Goal: Task Accomplishment & Management: Use online tool/utility

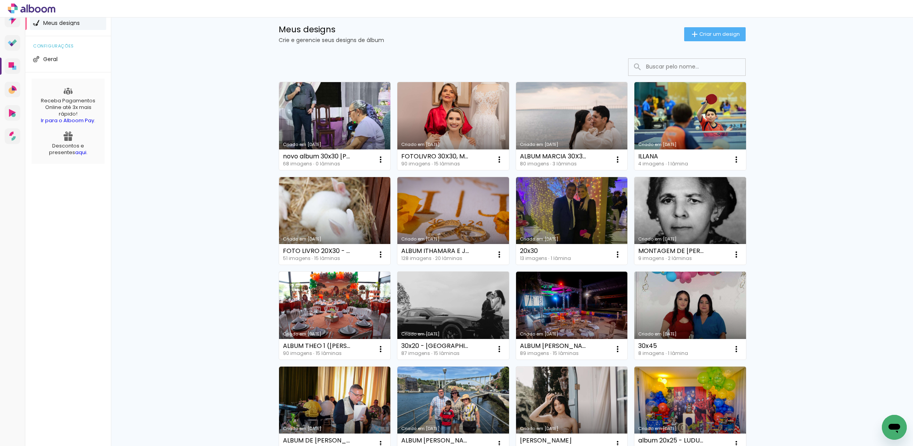
click at [670, 65] on input at bounding box center [697, 67] width 111 height 16
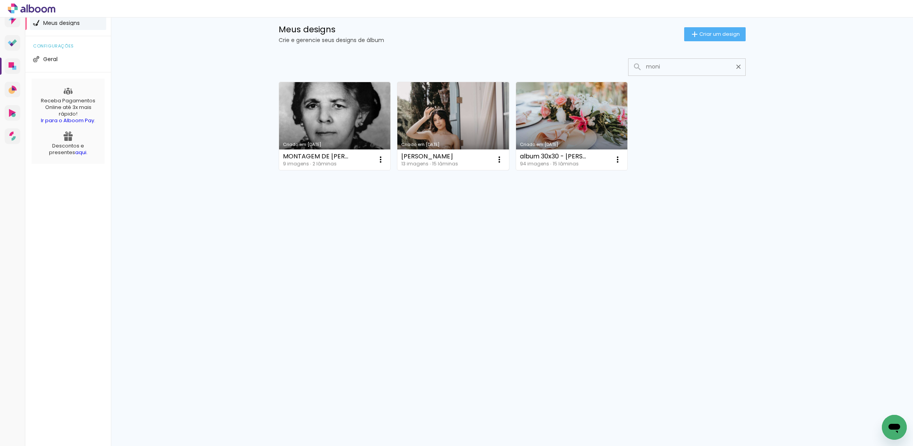
type input "moni"
type paper-input "moni"
click at [467, 105] on link "Criado em [DATE]" at bounding box center [453, 126] width 112 height 88
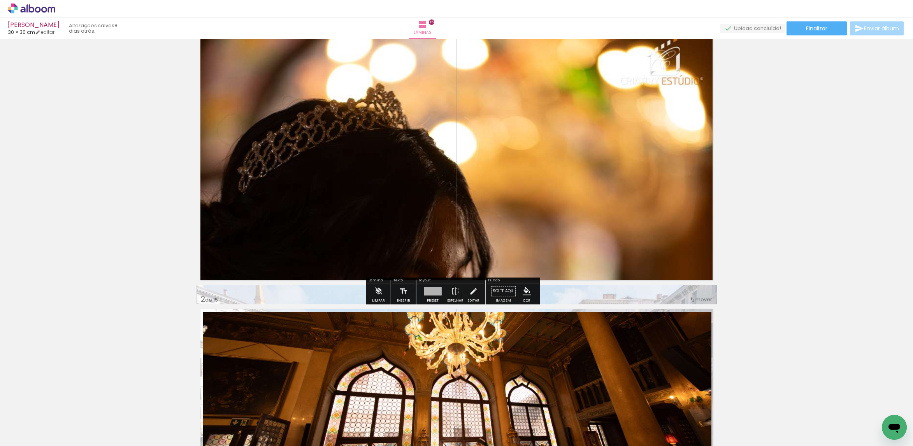
scroll to position [58, 0]
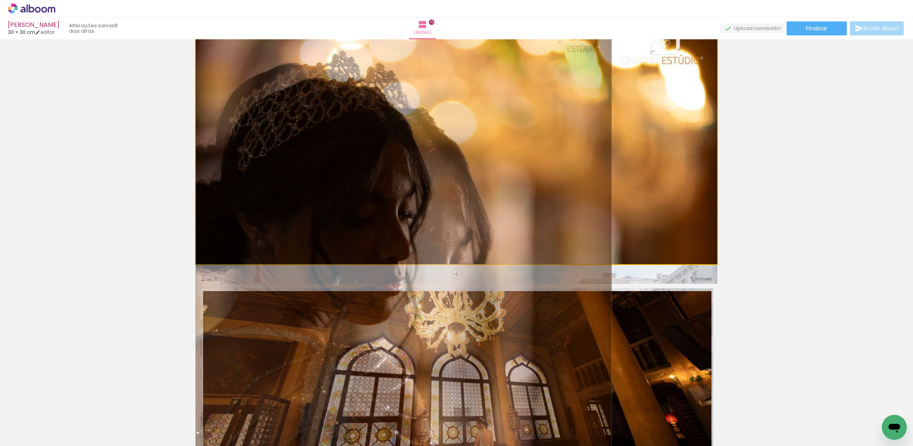
drag, startPoint x: 498, startPoint y: 186, endPoint x: 504, endPoint y: 126, distance: 60.2
click at [504, 126] on quentale-layouter at bounding box center [456, 134] width 521 height 261
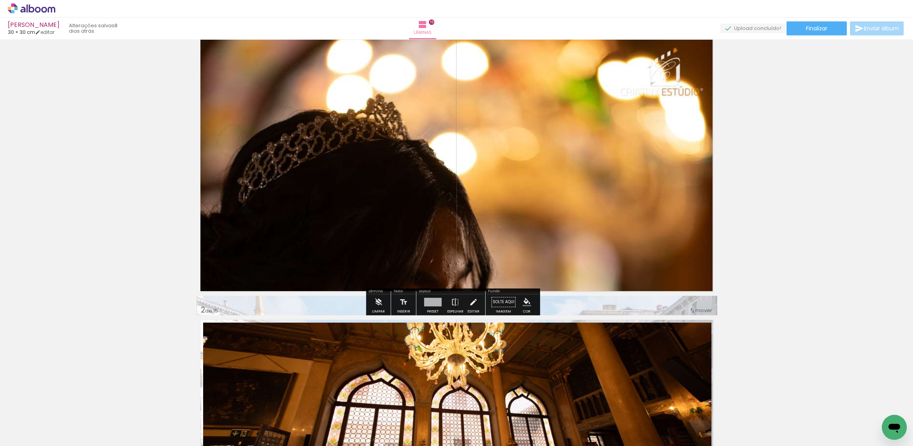
scroll to position [0, 0]
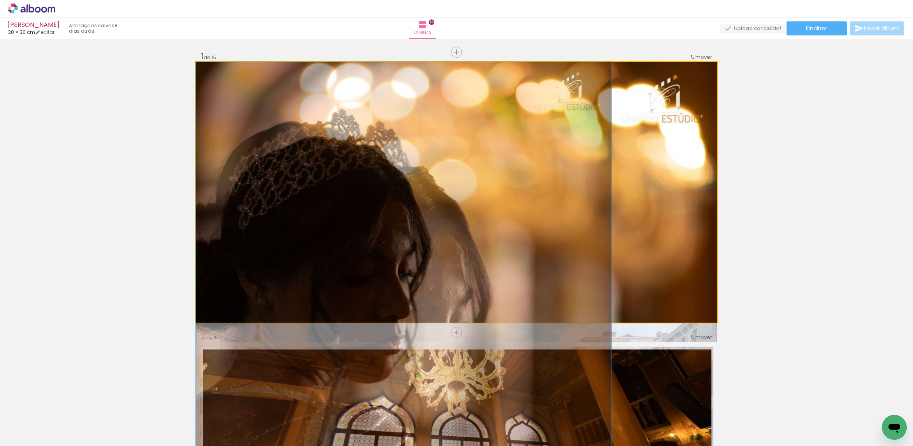
click at [523, 223] on quentale-photo at bounding box center [456, 192] width 521 height 261
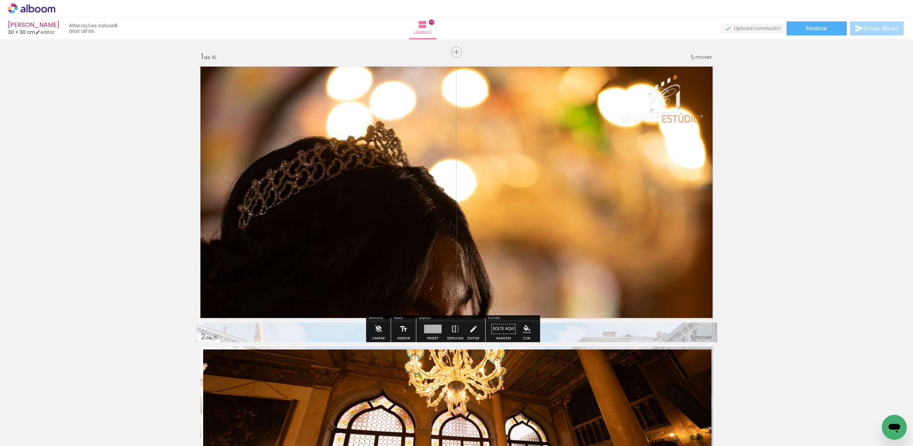
click at [523, 222] on quentale-photo at bounding box center [456, 192] width 521 height 261
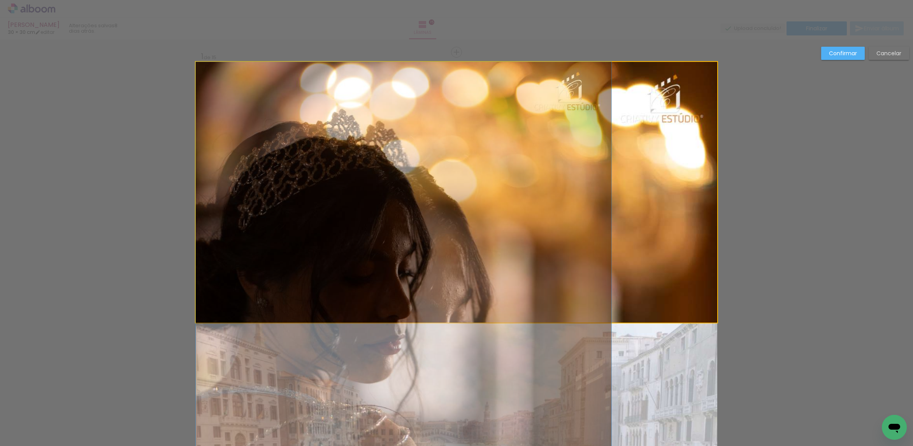
drag, startPoint x: 525, startPoint y: 225, endPoint x: 543, endPoint y: 138, distance: 88.8
click at [538, 144] on quentale-layouter at bounding box center [456, 192] width 521 height 261
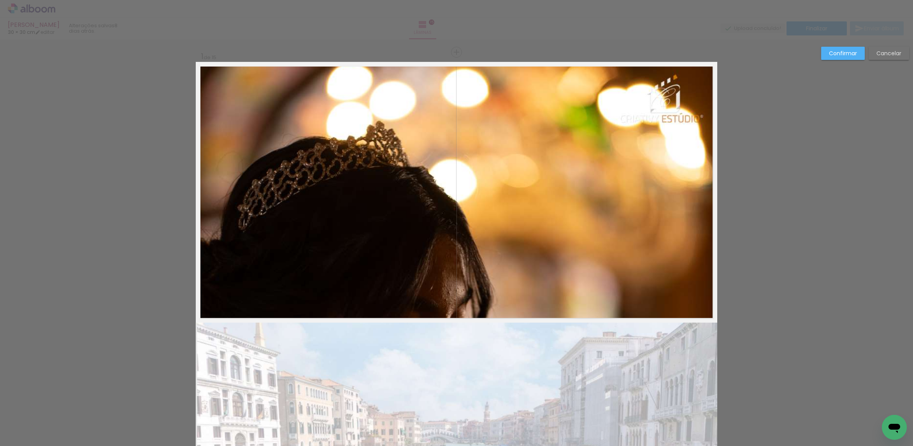
click at [0, 0] on slot "Cancelar" at bounding box center [0, 0] width 0 height 0
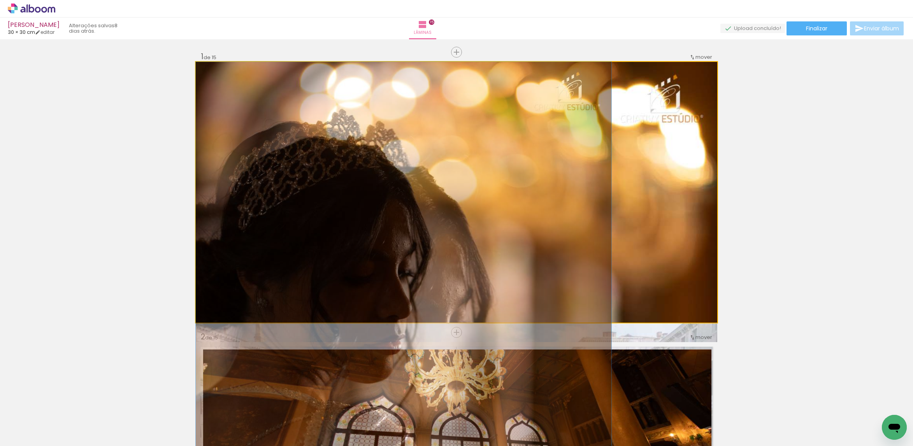
click at [465, 186] on quentale-photo at bounding box center [456, 192] width 521 height 261
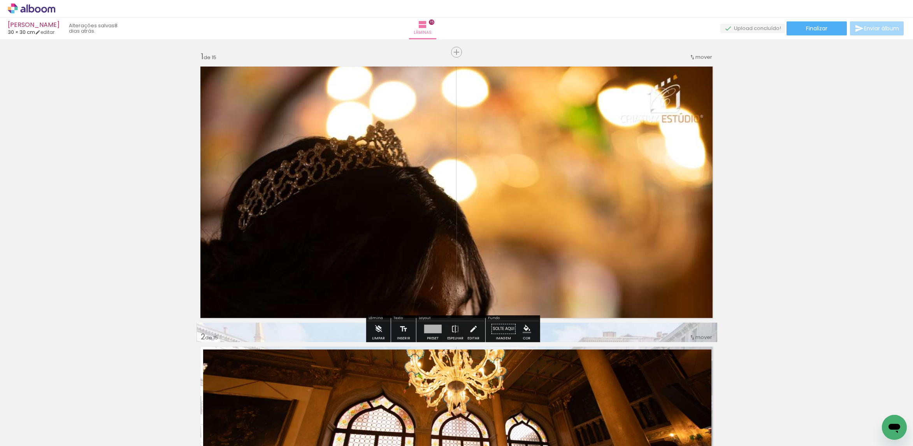
drag, startPoint x: 422, startPoint y: 336, endPoint x: 472, endPoint y: 318, distance: 53.4
click at [425, 333] on div at bounding box center [432, 329] width 21 height 16
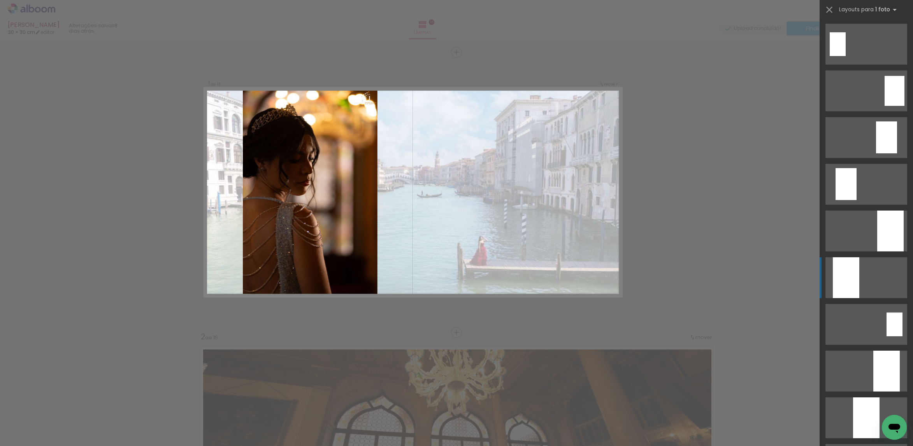
click at [877, 251] on div at bounding box center [890, 231] width 26 height 41
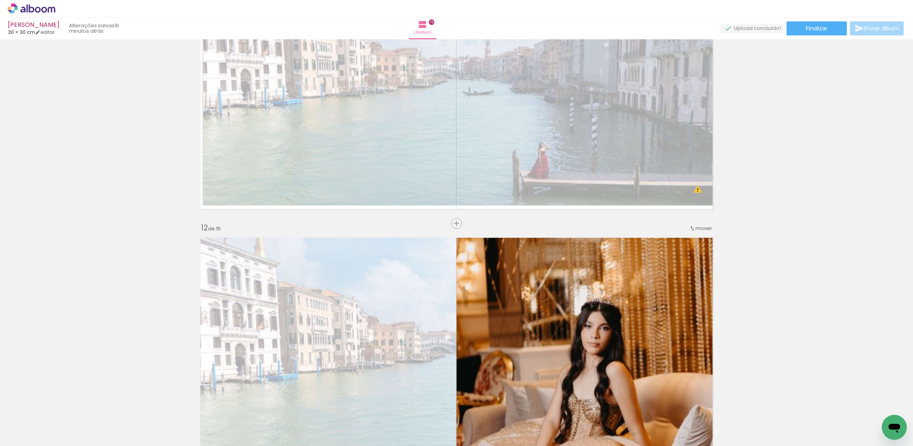
scroll to position [2919, 0]
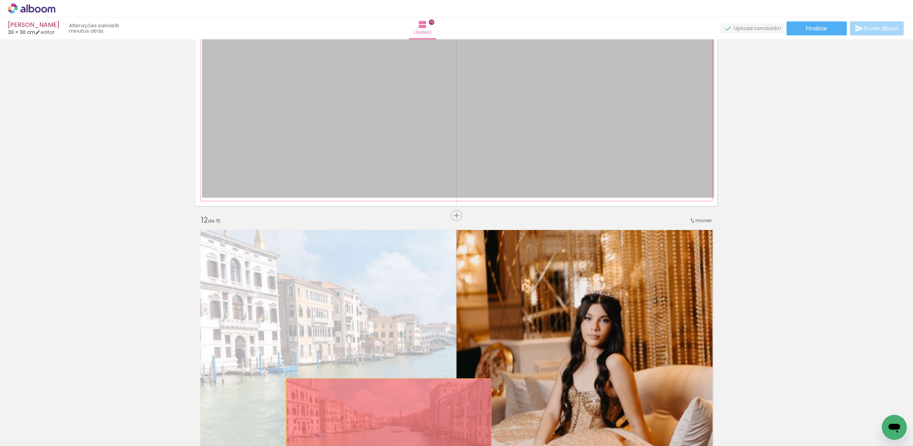
drag, startPoint x: 481, startPoint y: 85, endPoint x: 346, endPoint y: 376, distance: 320.7
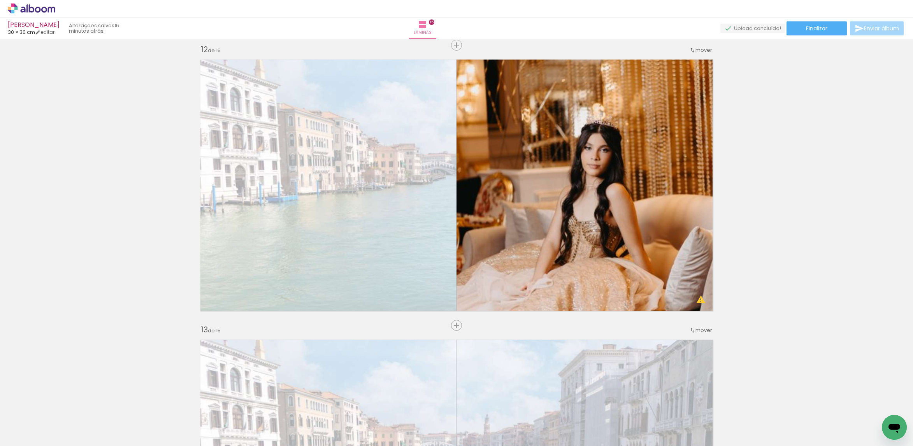
scroll to position [3094, 0]
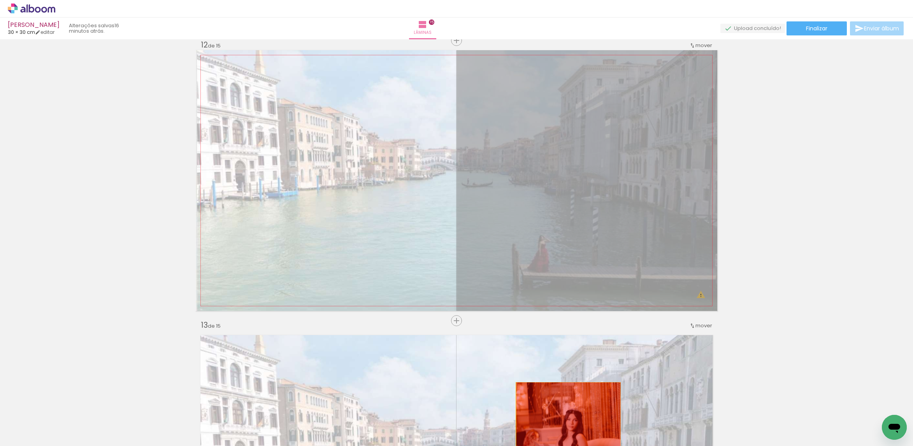
drag, startPoint x: 542, startPoint y: 237, endPoint x: 566, endPoint y: 431, distance: 195.7
click at [566, 435] on quentale-workspace at bounding box center [456, 223] width 913 height 446
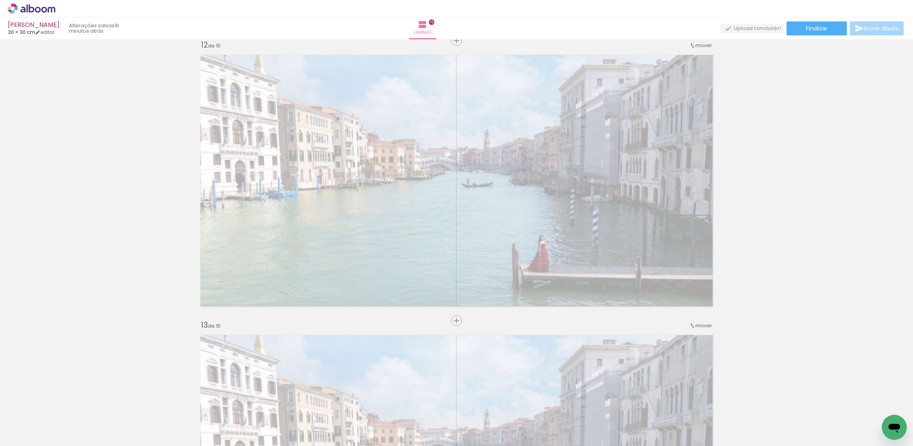
drag, startPoint x: 460, startPoint y: 239, endPoint x: 487, endPoint y: 416, distance: 179.5
click at [452, 428] on quentale-workspace at bounding box center [456, 223] width 913 height 446
drag, startPoint x: 509, startPoint y: 289, endPoint x: 532, endPoint y: 425, distance: 138.1
click at [529, 427] on quentale-workspace at bounding box center [456, 223] width 913 height 446
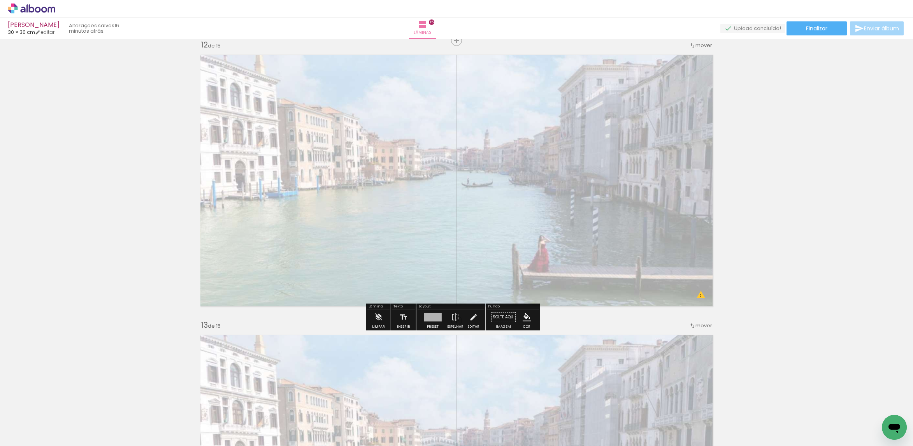
click at [688, 235] on quentale-layouter at bounding box center [456, 180] width 521 height 261
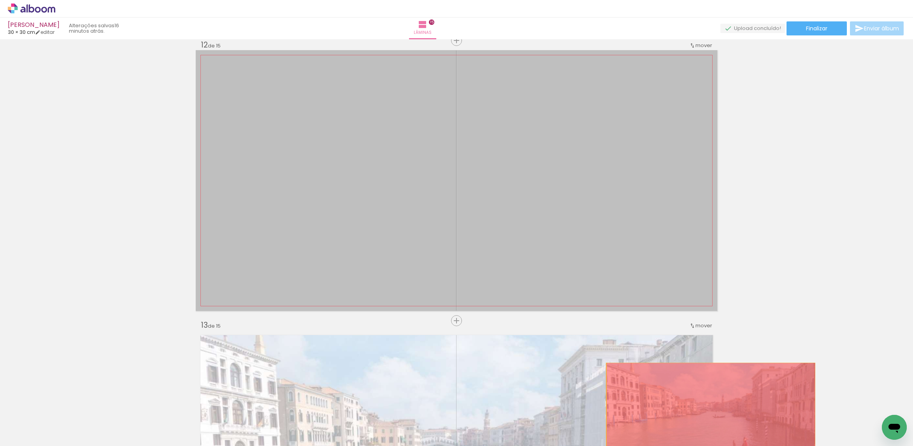
drag, startPoint x: 687, startPoint y: 235, endPoint x: 698, endPoint y: 425, distance: 190.6
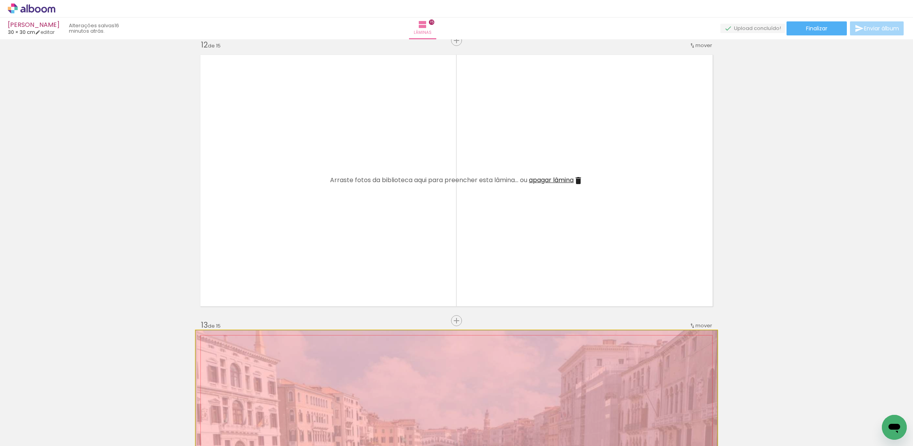
drag, startPoint x: 616, startPoint y: 359, endPoint x: 654, endPoint y: 427, distance: 78.2
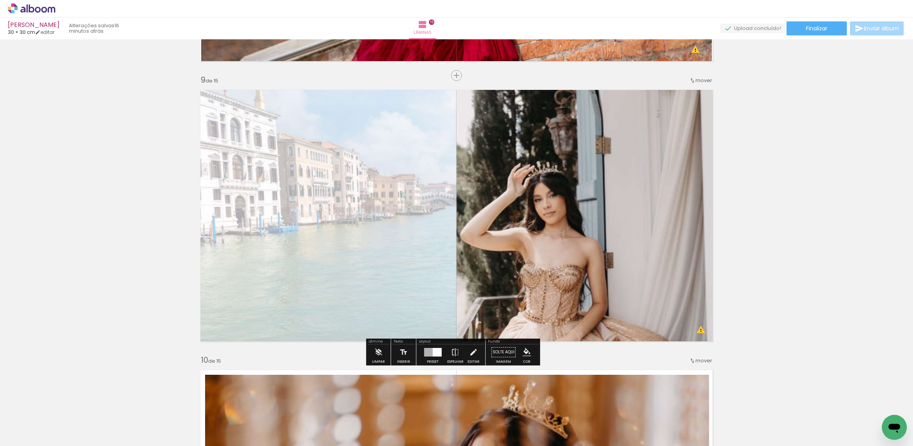
scroll to position [2393, 0]
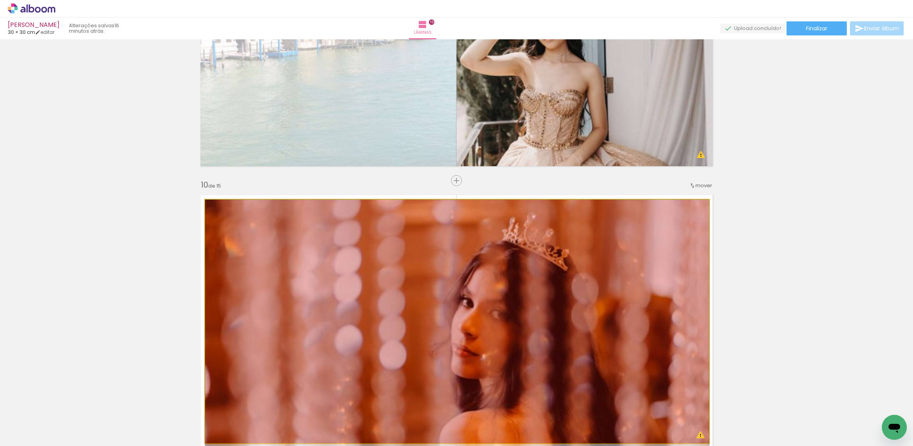
drag, startPoint x: 605, startPoint y: 305, endPoint x: 657, endPoint y: 409, distance: 115.9
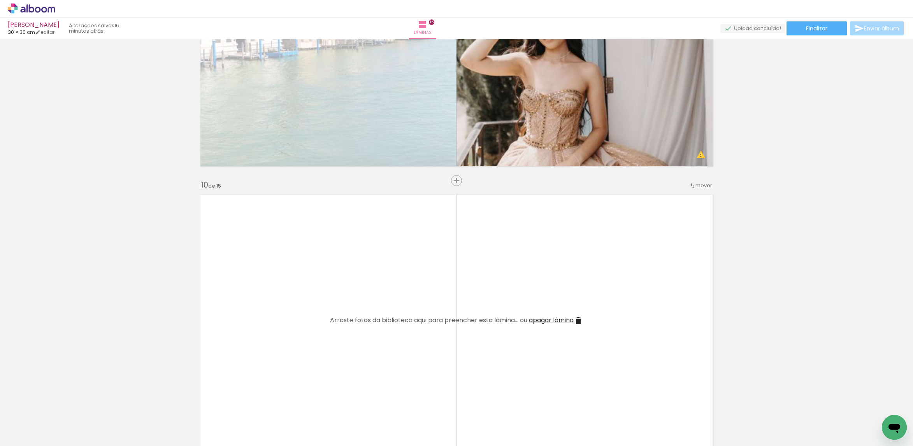
scroll to position [2160, 0]
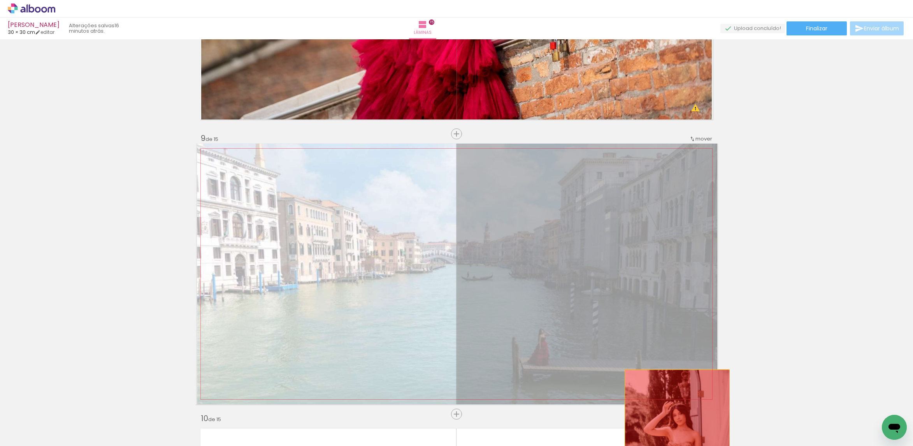
drag, startPoint x: 623, startPoint y: 306, endPoint x: 672, endPoint y: 395, distance: 101.7
click at [676, 423] on quentale-workspace at bounding box center [456, 223] width 913 height 446
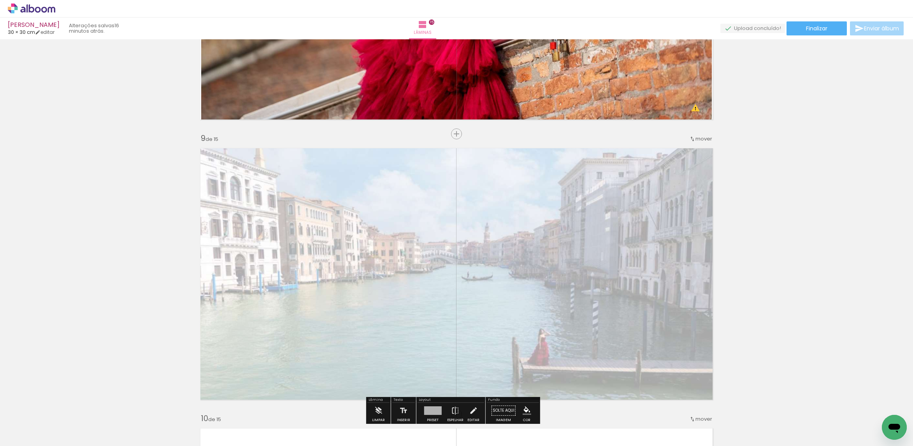
drag, startPoint x: 578, startPoint y: 321, endPoint x: 634, endPoint y: 423, distance: 116.0
click at [634, 423] on quentale-workspace at bounding box center [456, 223] width 913 height 446
click at [639, 332] on quentale-layouter at bounding box center [456, 274] width 521 height 261
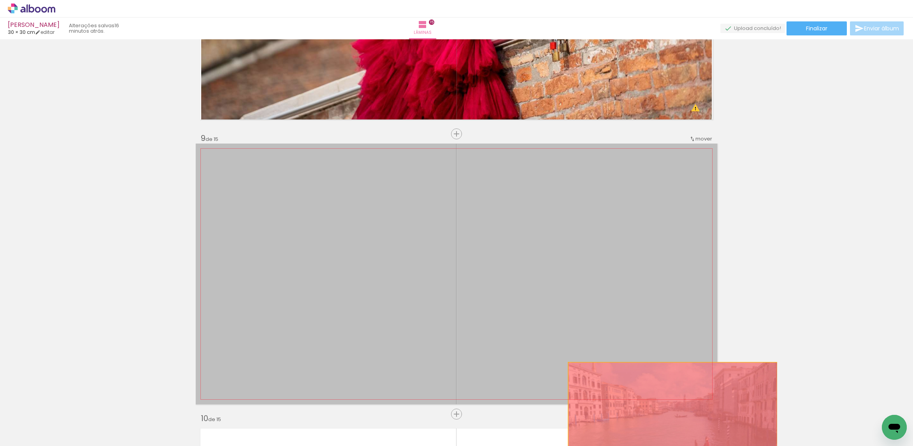
drag, startPoint x: 639, startPoint y: 332, endPoint x: 671, endPoint y: 410, distance: 84.3
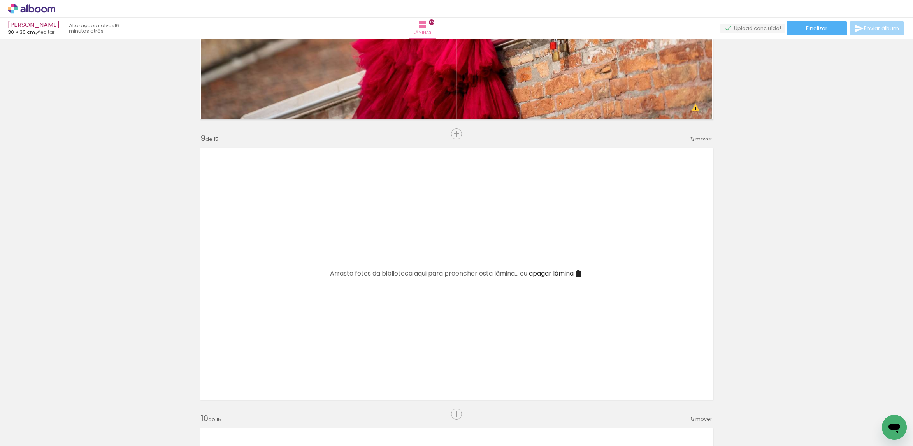
scroll to position [1926, 0]
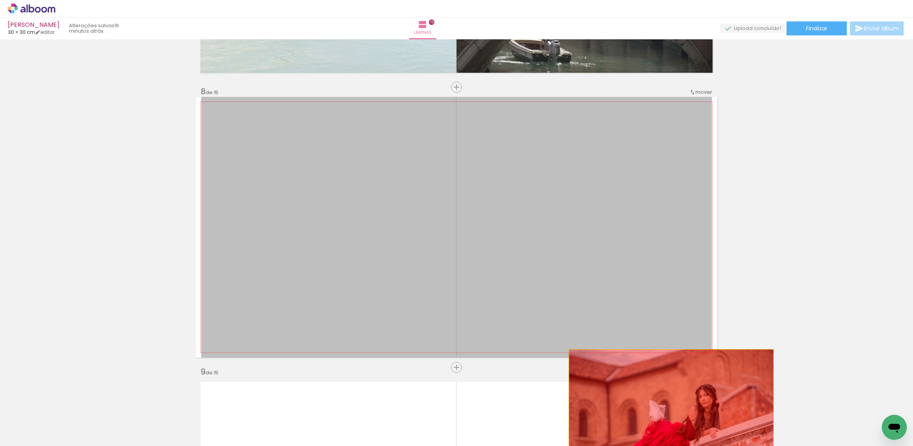
drag, startPoint x: 630, startPoint y: 287, endPoint x: 677, endPoint y: 397, distance: 119.7
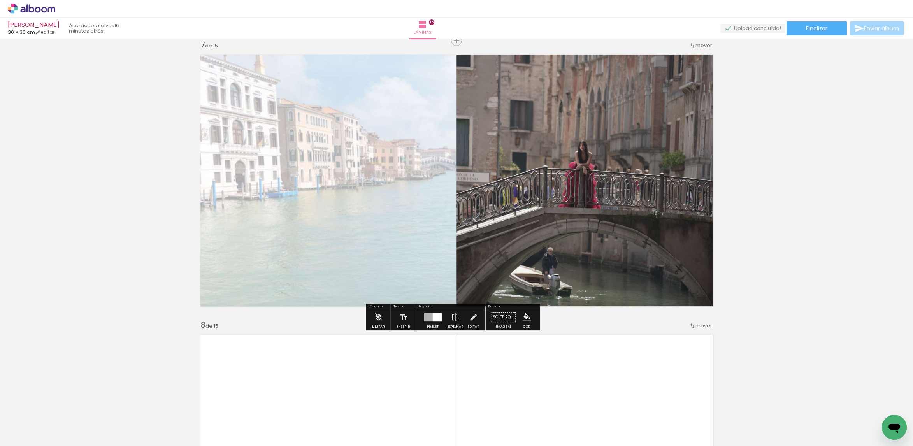
scroll to position [1634, 0]
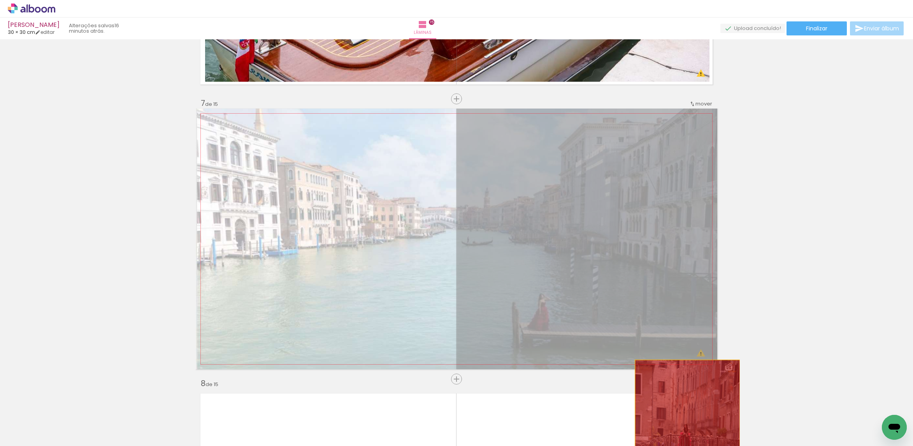
drag, startPoint x: 651, startPoint y: 286, endPoint x: 683, endPoint y: 412, distance: 129.8
click at [683, 412] on quentale-workspace at bounding box center [456, 223] width 913 height 446
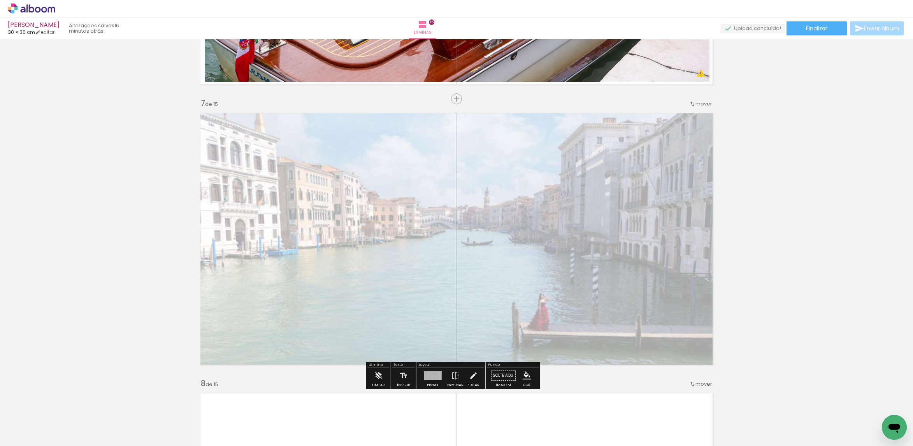
drag, startPoint x: 599, startPoint y: 292, endPoint x: 639, endPoint y: 344, distance: 65.2
click at [640, 316] on quentale-layouter at bounding box center [456, 239] width 521 height 261
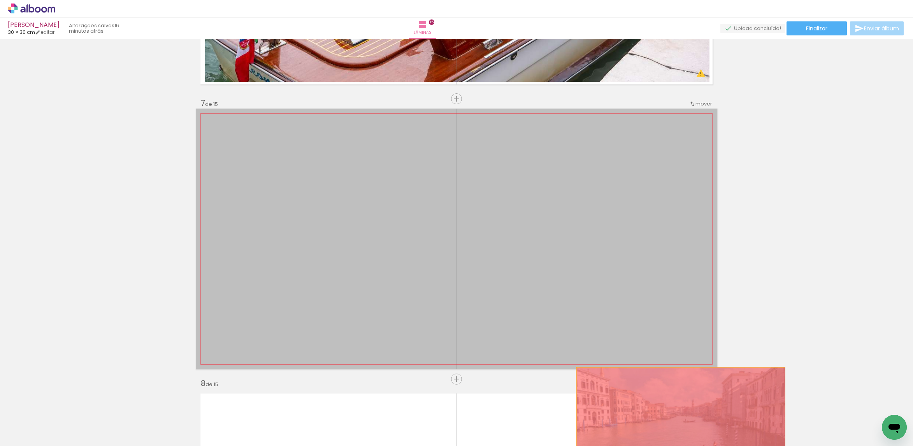
drag, startPoint x: 640, startPoint y: 316, endPoint x: 677, endPoint y: 420, distance: 111.3
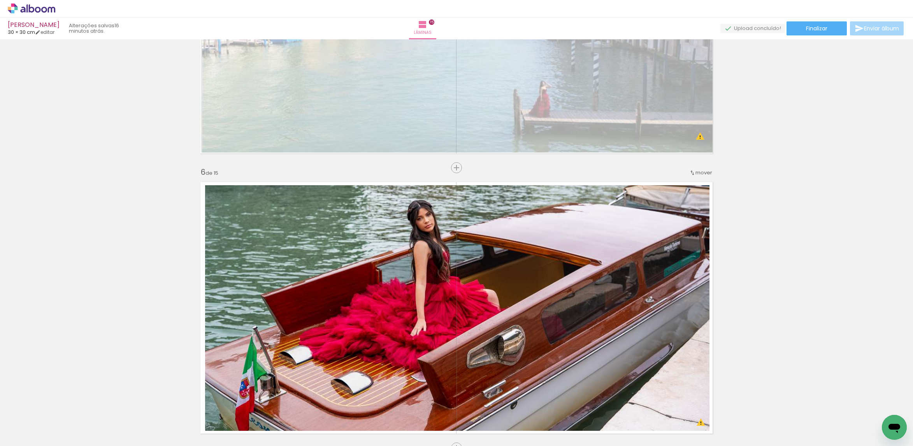
scroll to position [1284, 0]
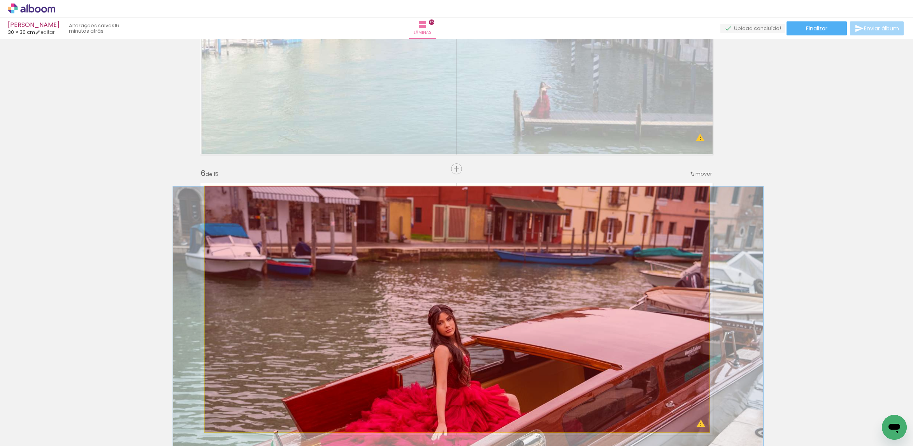
drag, startPoint x: 623, startPoint y: 311, endPoint x: 646, endPoint y: 433, distance: 124.4
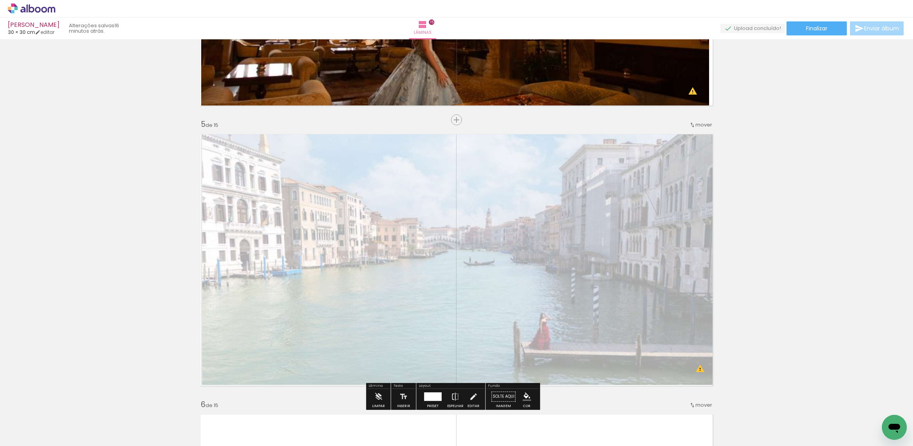
scroll to position [1051, 0]
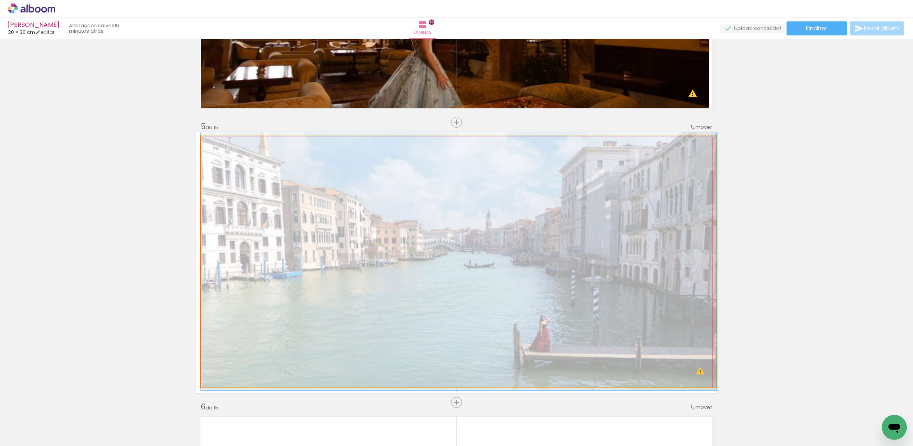
click at [666, 293] on quentale-photo at bounding box center [459, 261] width 516 height 252
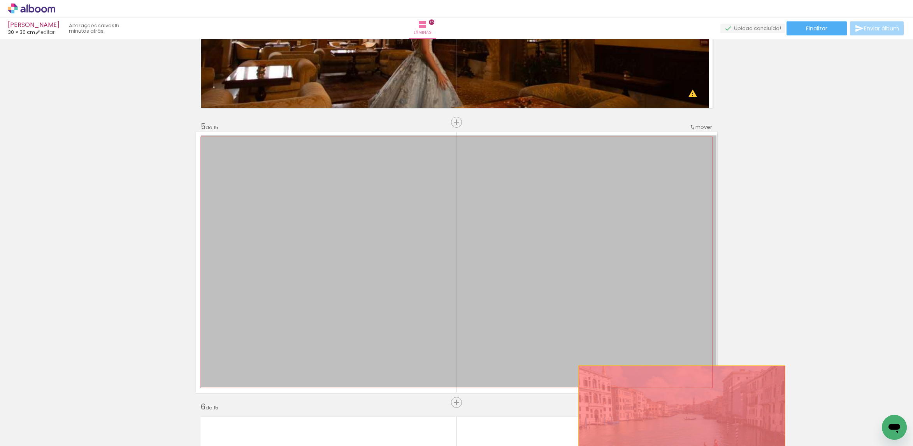
drag, startPoint x: 666, startPoint y: 293, endPoint x: 686, endPoint y: 388, distance: 96.6
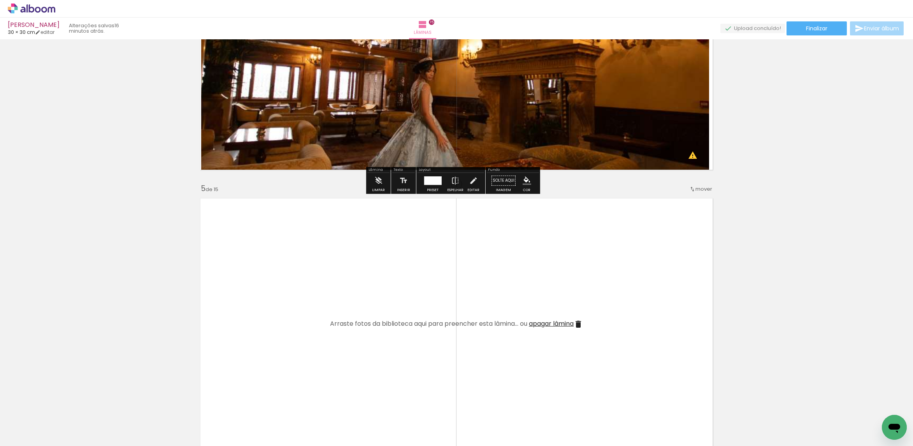
scroll to position [759, 0]
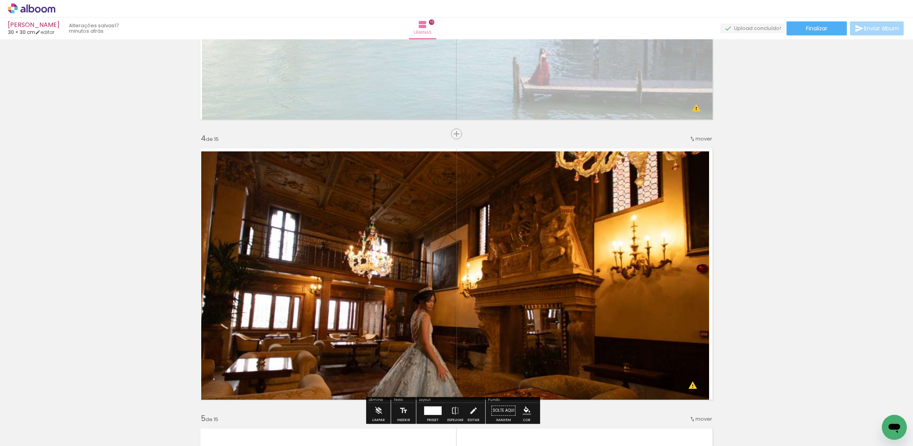
click at [668, 319] on quentale-photo at bounding box center [455, 276] width 508 height 250
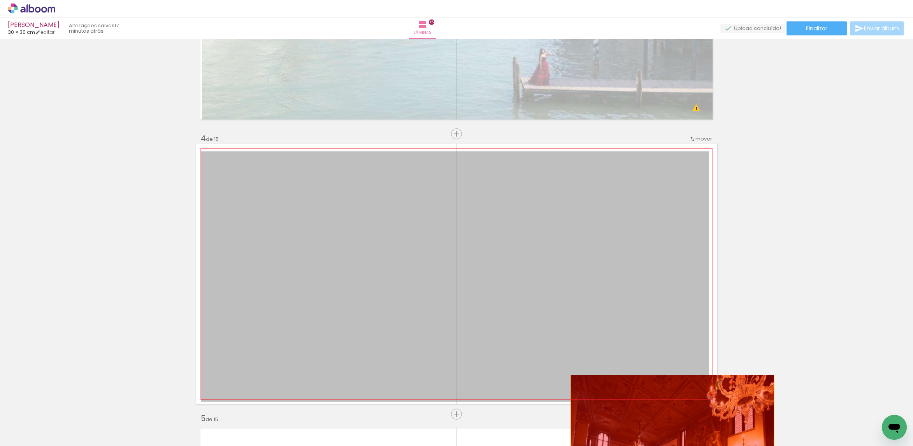
drag, startPoint x: 668, startPoint y: 319, endPoint x: 672, endPoint y: 447, distance: 128.5
click at [672, 446] on html "link( href="../../bower_components/polymer/polymer.html" rel="import" ) picture…" at bounding box center [456, 223] width 913 height 446
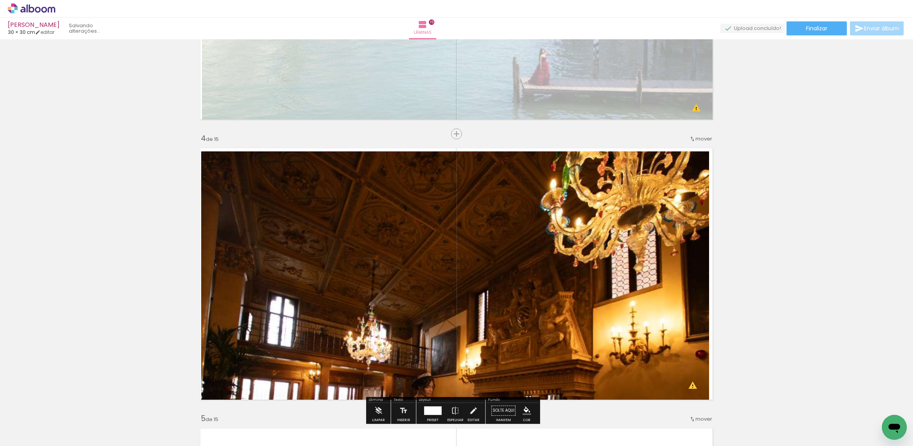
scroll to position [467, 0]
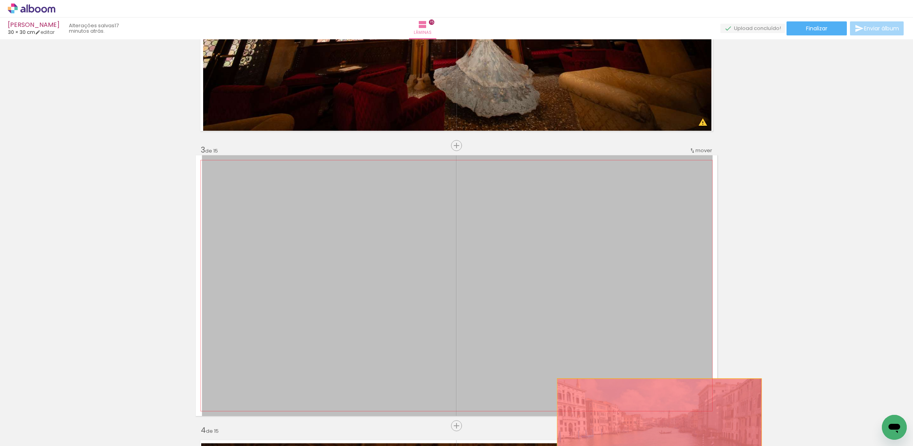
drag, startPoint x: 671, startPoint y: 353, endPoint x: 649, endPoint y: 434, distance: 84.6
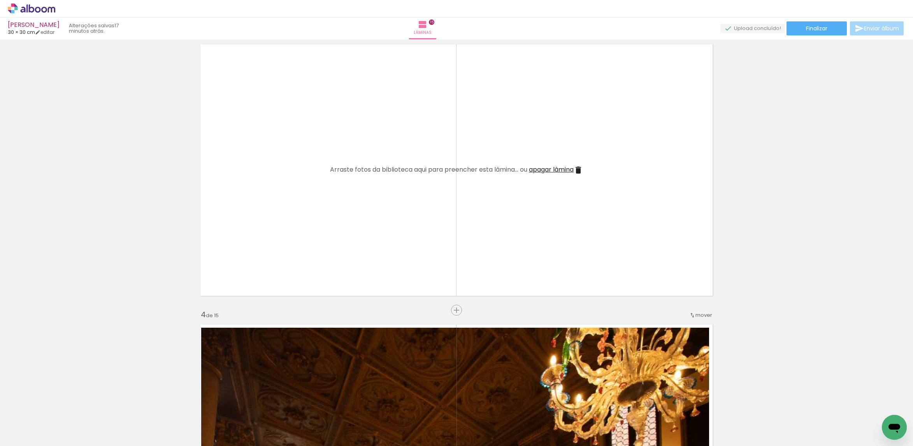
scroll to position [584, 0]
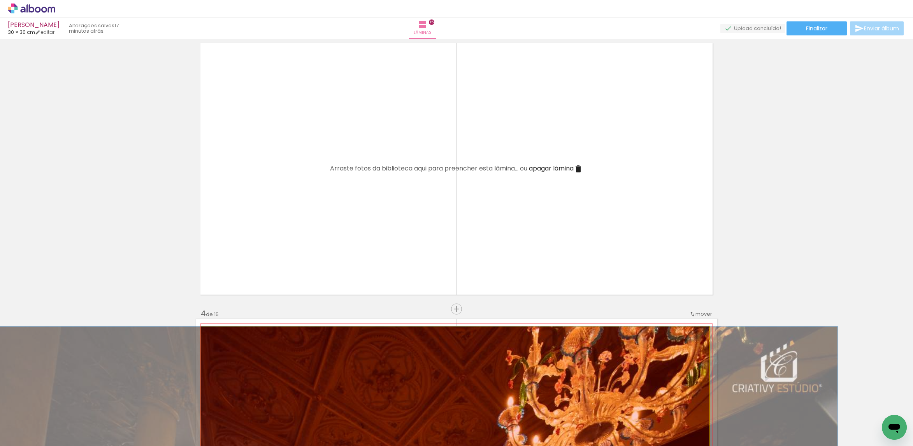
drag, startPoint x: 646, startPoint y: 349, endPoint x: 605, endPoint y: 426, distance: 87.6
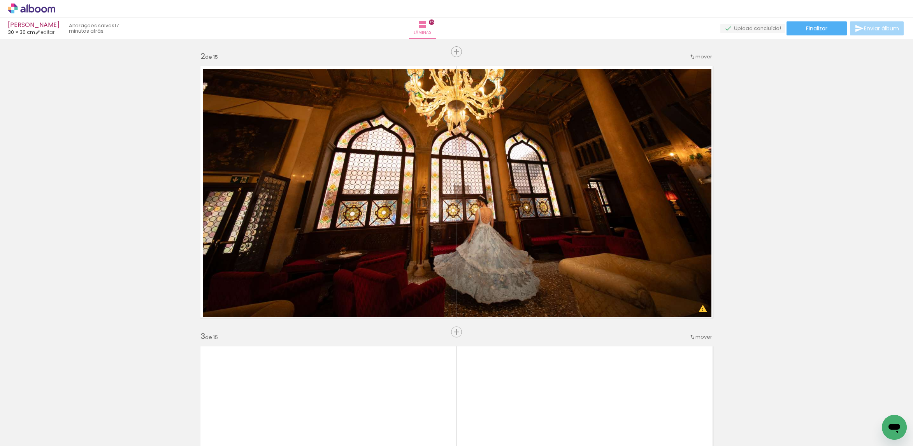
scroll to position [117, 0]
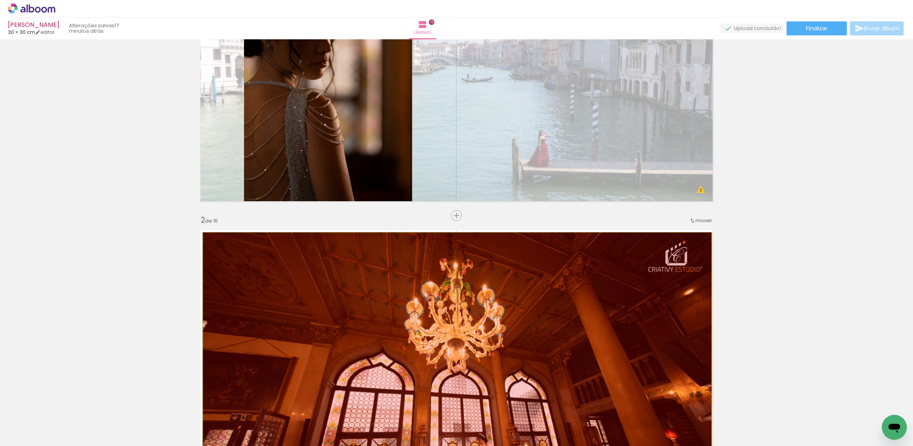
drag, startPoint x: 640, startPoint y: 344, endPoint x: 638, endPoint y: 403, distance: 58.4
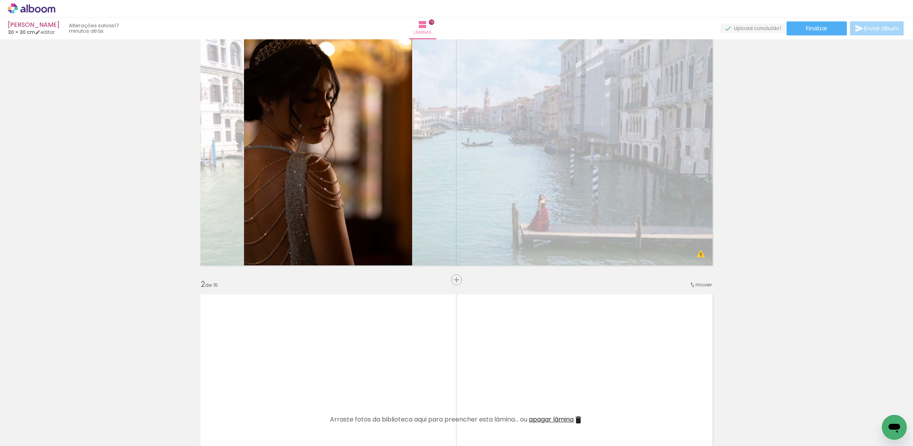
scroll to position [0, 0]
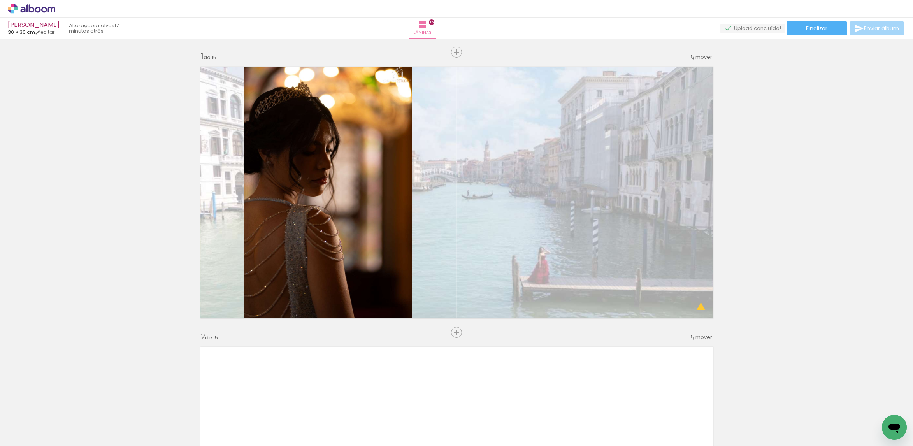
drag, startPoint x: 613, startPoint y: 278, endPoint x: 569, endPoint y: 330, distance: 67.9
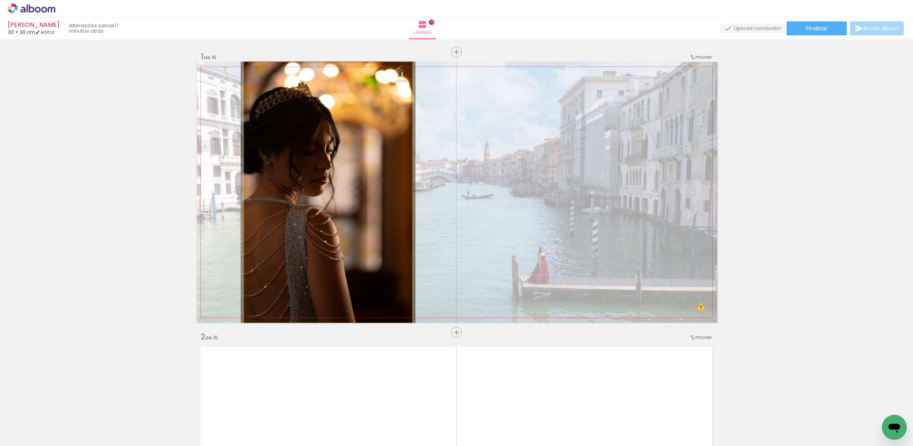
click at [351, 227] on quentale-photo at bounding box center [328, 192] width 168 height 261
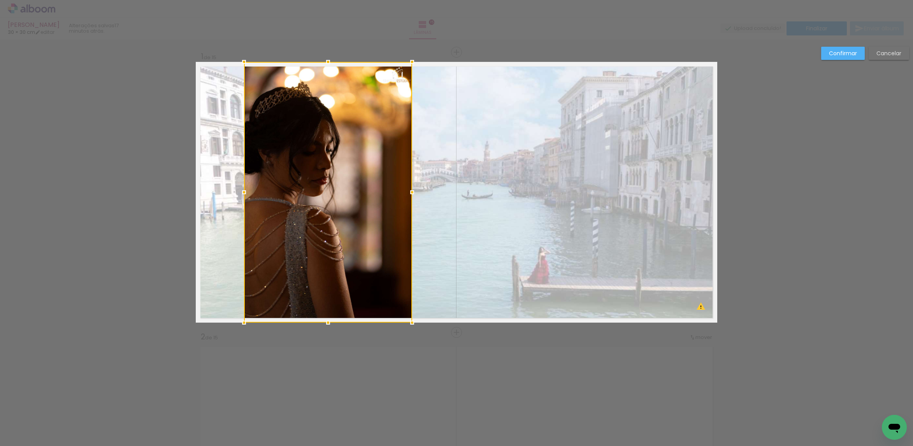
click at [351, 227] on div at bounding box center [328, 192] width 168 height 261
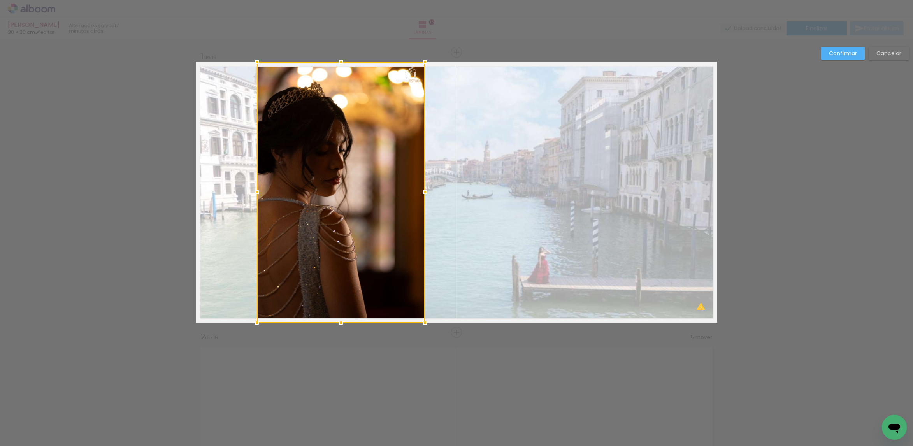
drag, startPoint x: 355, startPoint y: 280, endPoint x: 377, endPoint y: 390, distance: 111.9
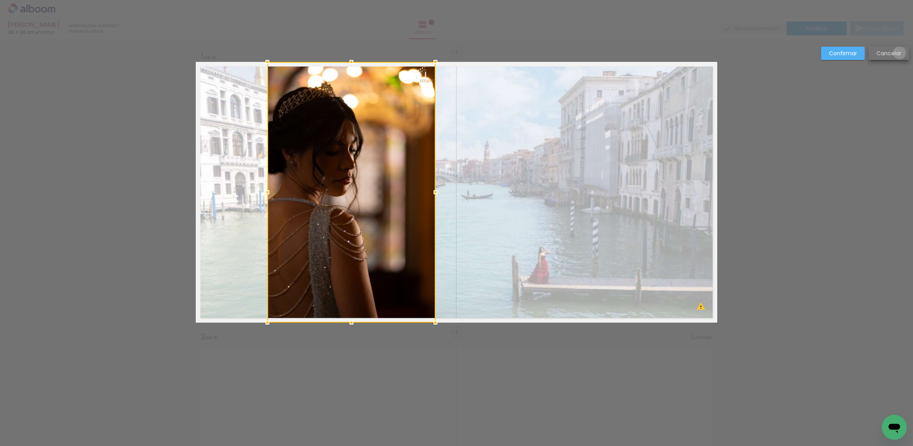
click at [0, 0] on slot "Cancelar" at bounding box center [0, 0] width 0 height 0
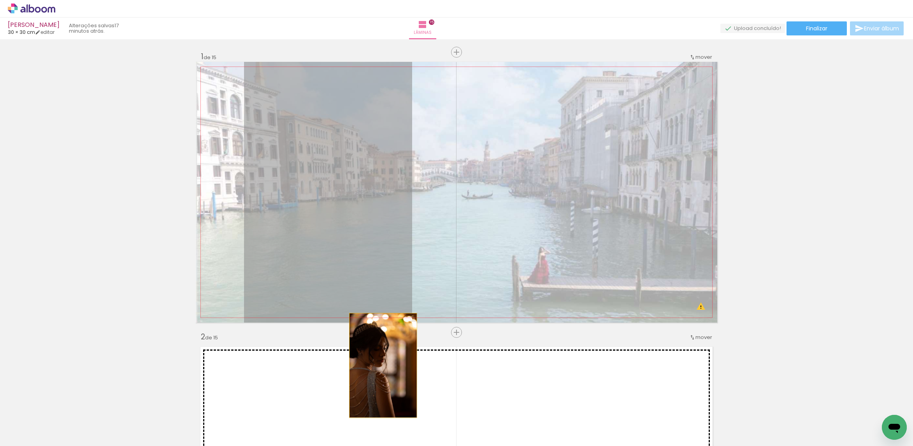
drag, startPoint x: 376, startPoint y: 215, endPoint x: 465, endPoint y: 286, distance: 114.1
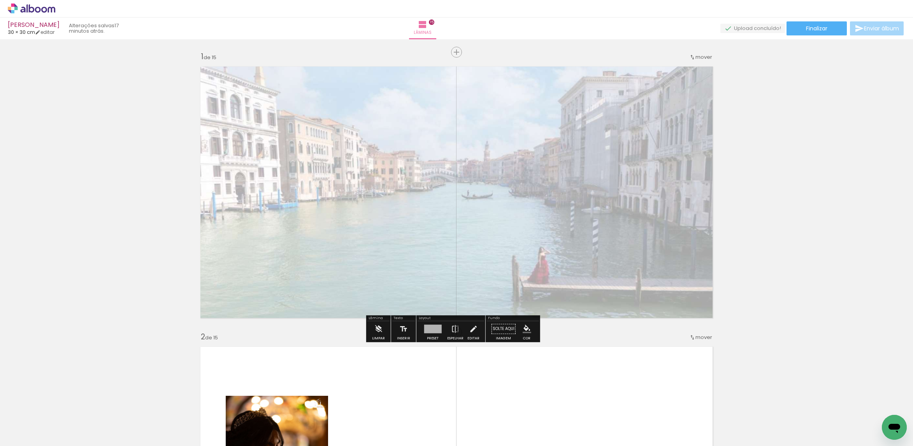
click at [390, 240] on quentale-layouter at bounding box center [456, 192] width 521 height 261
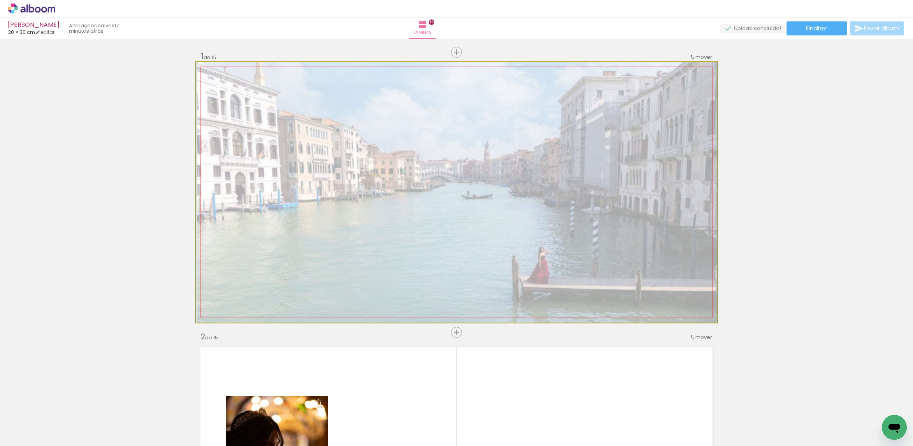
click at [390, 240] on quentale-photo at bounding box center [456, 192] width 521 height 261
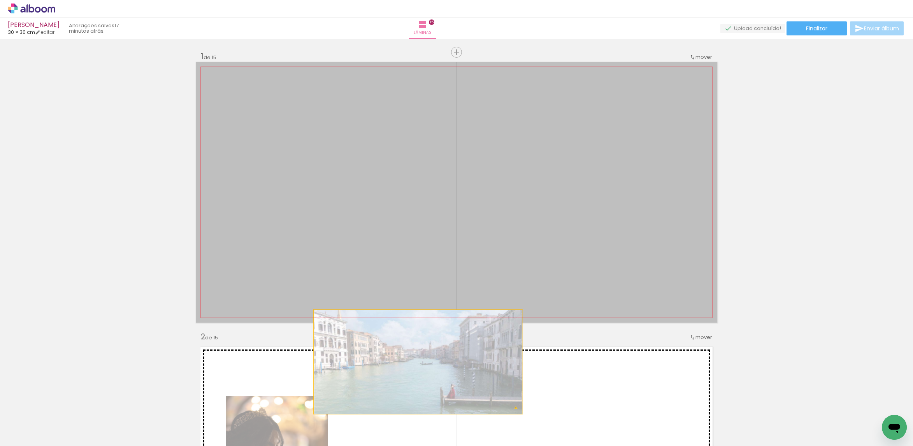
drag, startPoint x: 397, startPoint y: 244, endPoint x: 414, endPoint y: 362, distance: 119.2
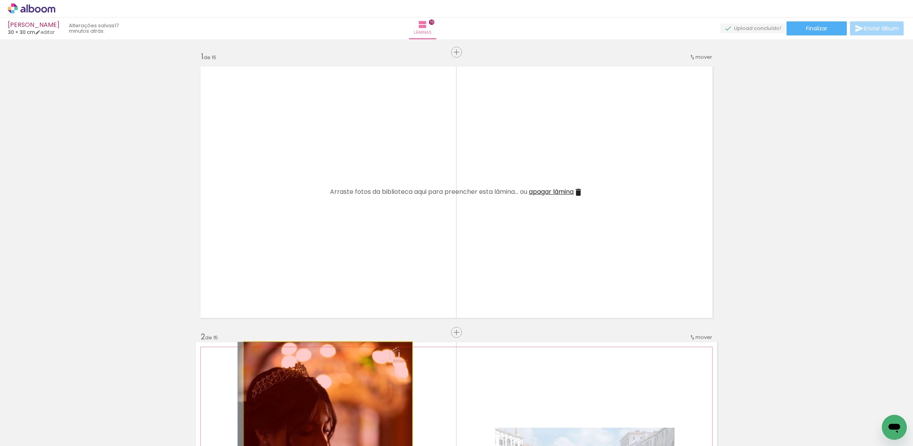
drag, startPoint x: 383, startPoint y: 365, endPoint x: 297, endPoint y: 421, distance: 102.6
click at [291, 426] on quentale-workspace at bounding box center [456, 223] width 913 height 446
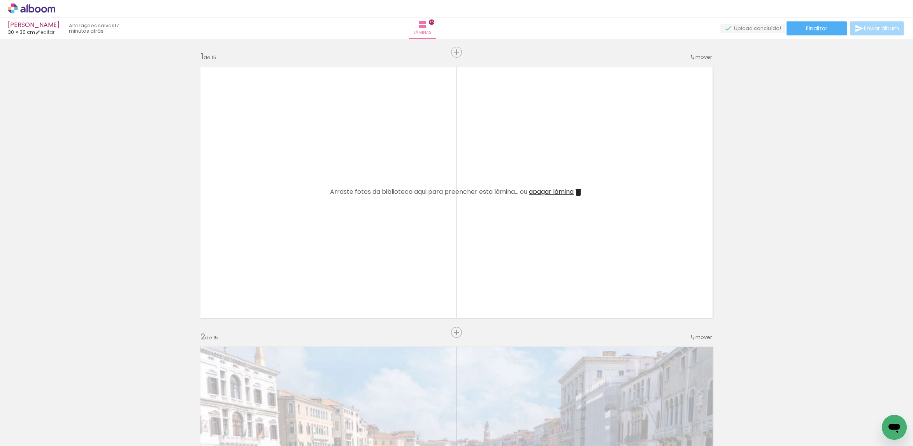
click at [587, 404] on iron-icon at bounding box center [584, 404] width 8 height 8
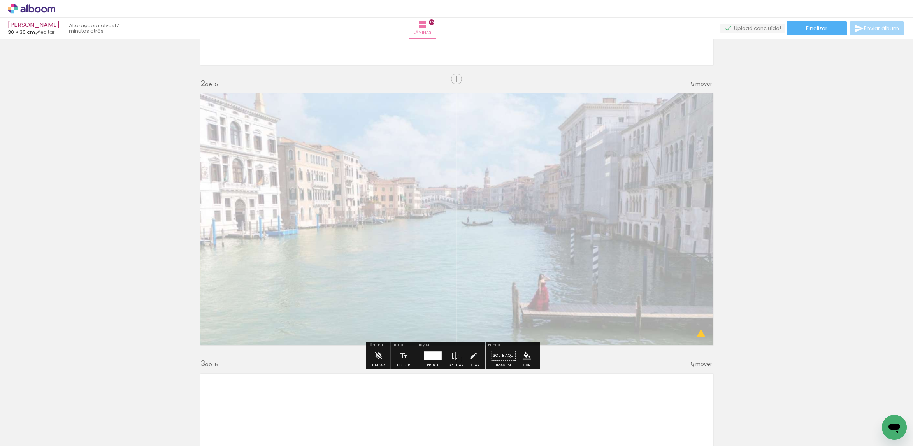
scroll to position [347, 0]
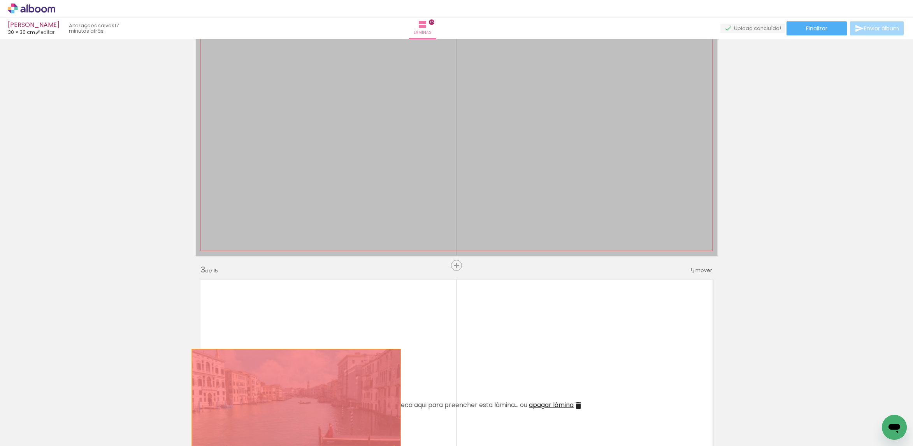
drag, startPoint x: 522, startPoint y: 179, endPoint x: 296, endPoint y: 392, distance: 311.1
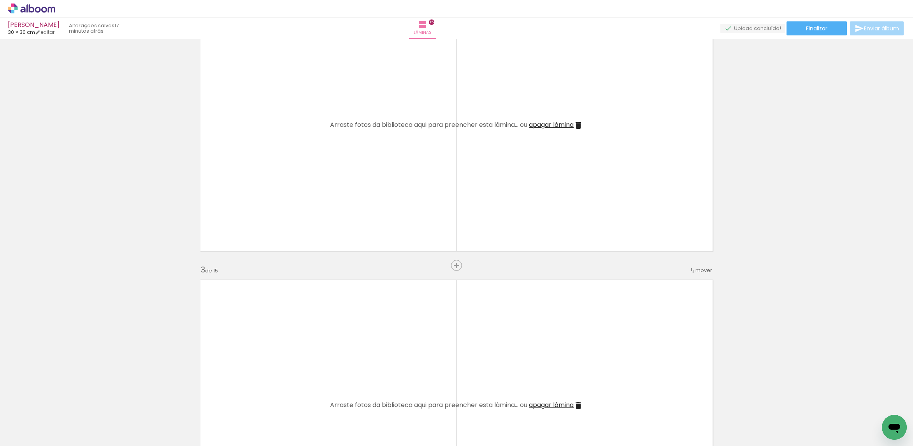
click at [66, 409] on paper-icon-button at bounding box center [61, 404] width 10 height 10
click at [65, 407] on iron-icon at bounding box center [61, 404] width 8 height 8
click at [95, 409] on div at bounding box center [77, 419] width 35 height 23
click at [95, 410] on div at bounding box center [77, 419] width 35 height 23
click at [65, 407] on iron-icon at bounding box center [61, 404] width 8 height 8
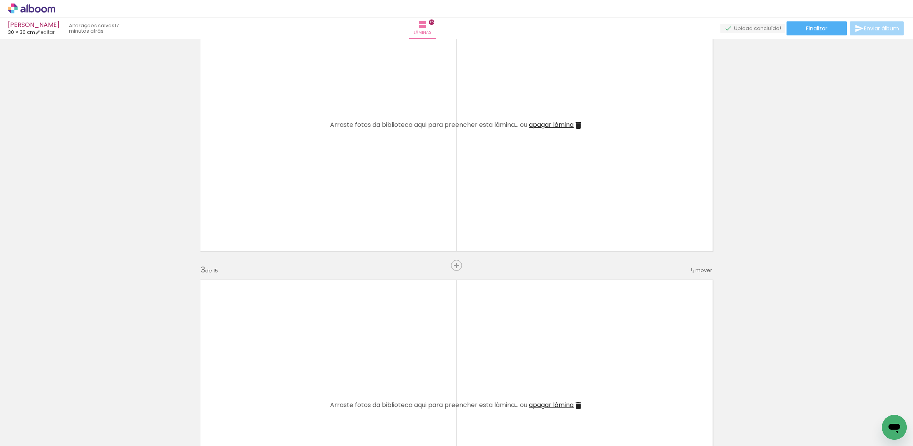
click at [65, 404] on iron-icon at bounding box center [61, 404] width 8 height 8
click at [65, 401] on iron-icon at bounding box center [61, 404] width 8 height 8
drag, startPoint x: 370, startPoint y: 411, endPoint x: 350, endPoint y: 412, distance: 20.3
click at [95, 411] on div at bounding box center [77, 419] width 35 height 23
click at [66, 409] on paper-icon-button at bounding box center [61, 404] width 10 height 10
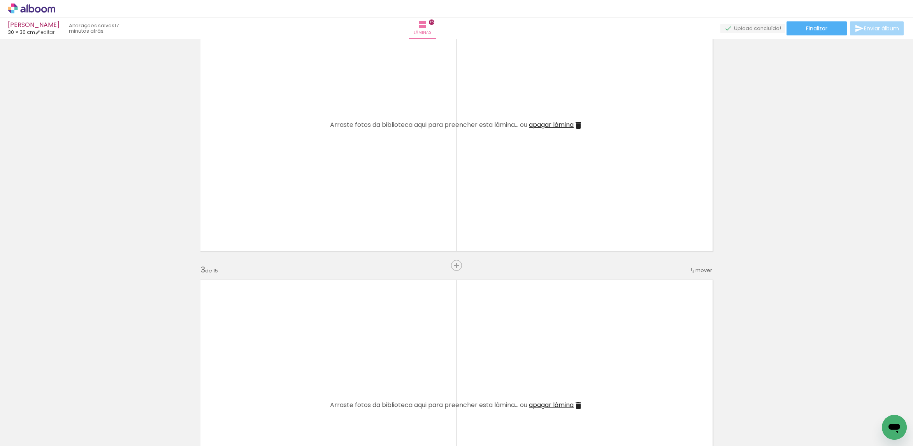
click at [65, 403] on iron-icon at bounding box center [61, 404] width 8 height 8
click at [65, 401] on iron-icon at bounding box center [61, 404] width 8 height 8
click at [65, 404] on iron-icon at bounding box center [61, 404] width 8 height 8
click at [198, 406] on quentale-thumb at bounding box center [209, 419] width 44 height 45
click at [95, 410] on div at bounding box center [77, 419] width 35 height 23
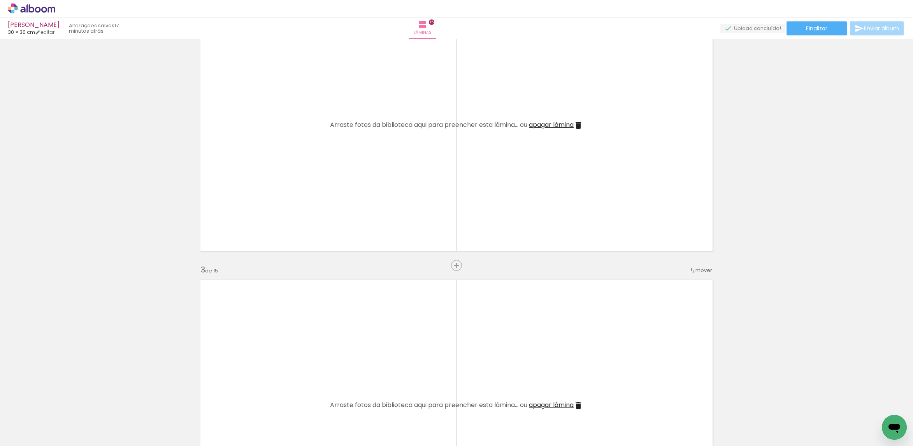
click at [95, 410] on div at bounding box center [77, 419] width 35 height 23
click at [65, 407] on iron-icon at bounding box center [61, 404] width 8 height 8
click at [65, 404] on iron-icon at bounding box center [61, 404] width 8 height 8
click at [65, 401] on iron-icon at bounding box center [61, 404] width 8 height 8
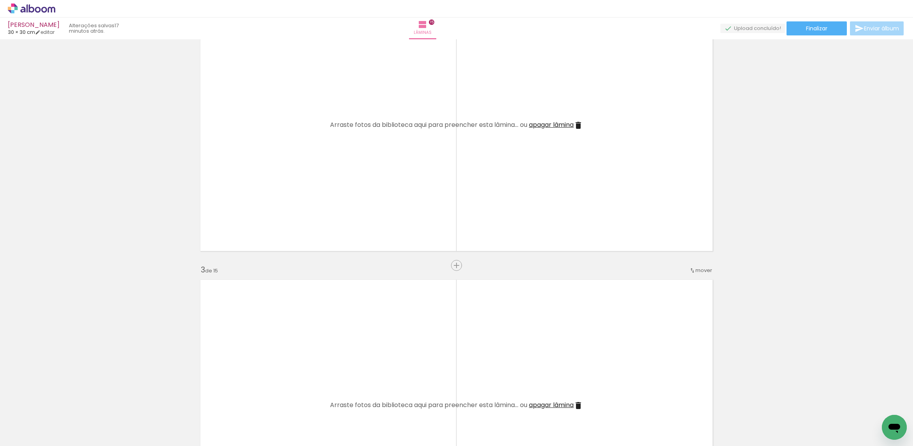
click at [63, 403] on iron-icon at bounding box center [61, 404] width 8 height 8
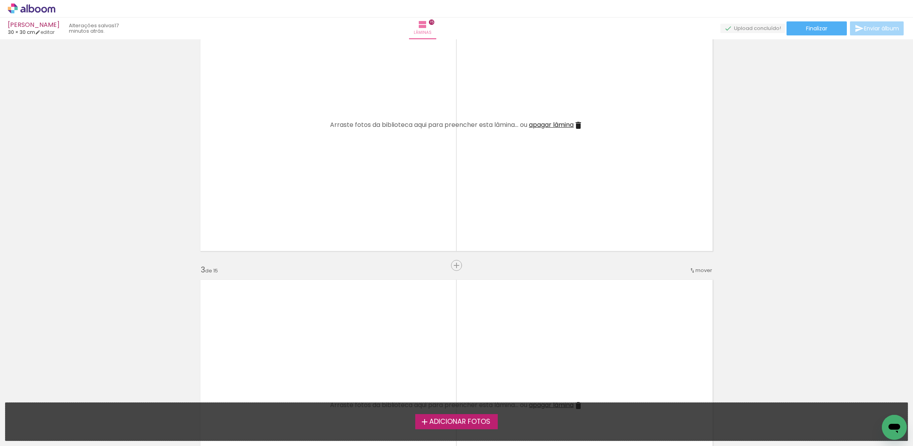
click at [419, 413] on div "Adicionar Fotos Solte suas fotos aqui..." at bounding box center [456, 422] width 902 height 38
click at [441, 421] on span "Adicionar Fotos" at bounding box center [459, 421] width 61 height 7
click at [0, 0] on input "file" at bounding box center [0, 0] width 0 height 0
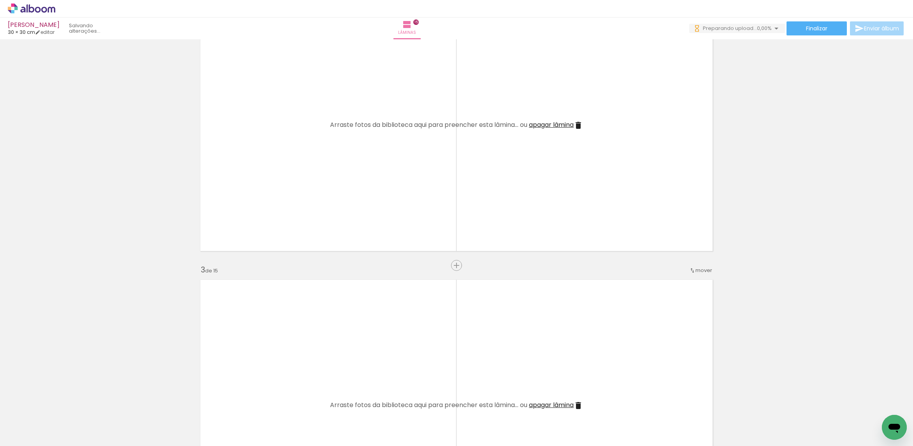
scroll to position [0, 0]
click at [21, 432] on span "Adicionar Fotos" at bounding box center [27, 435] width 23 height 9
click at [0, 0] on input "file" at bounding box center [0, 0] width 0 height 0
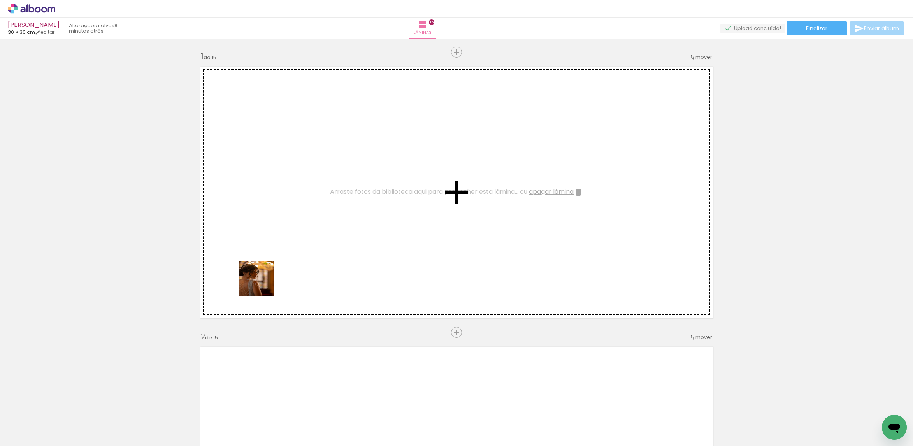
drag, startPoint x: 83, startPoint y: 419, endPoint x: 297, endPoint y: 242, distance: 277.7
click at [295, 249] on quentale-workspace at bounding box center [456, 223] width 913 height 446
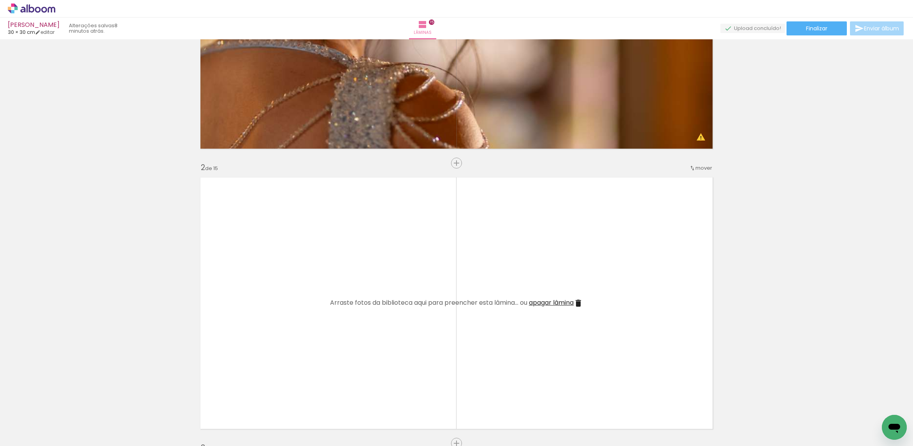
scroll to position [175, 0]
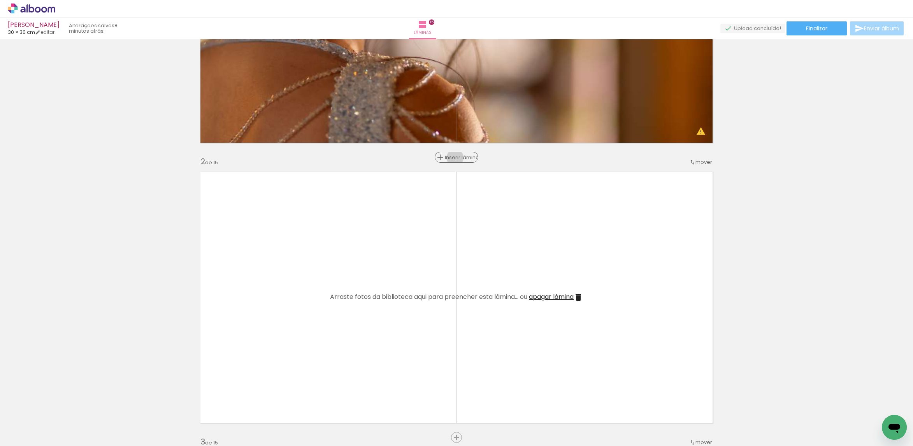
click at [453, 158] on span "Inserir lâmina" at bounding box center [460, 157] width 30 height 5
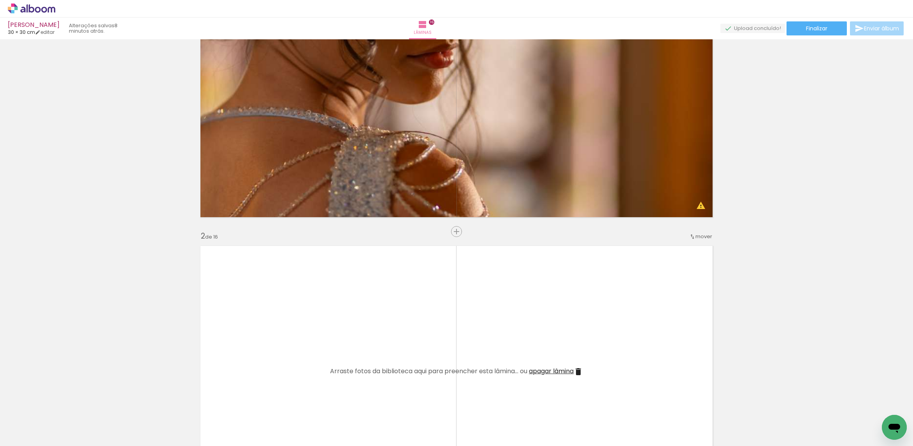
scroll to position [0, 0]
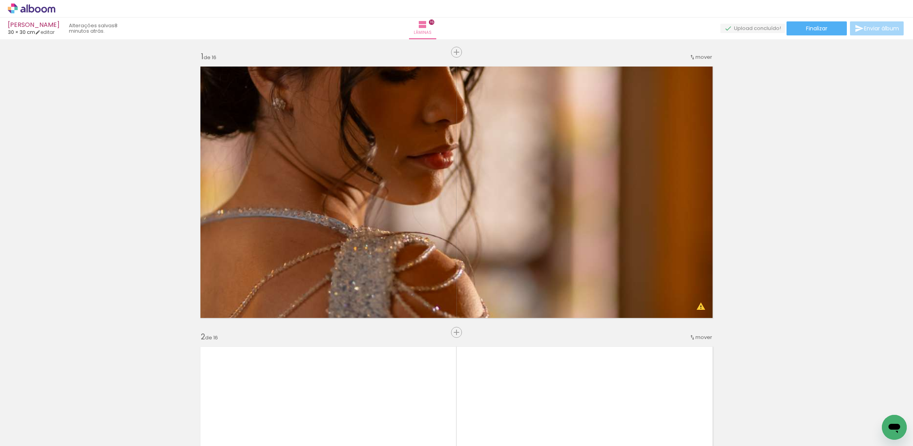
click at [478, 162] on quentale-layouter at bounding box center [456, 192] width 521 height 261
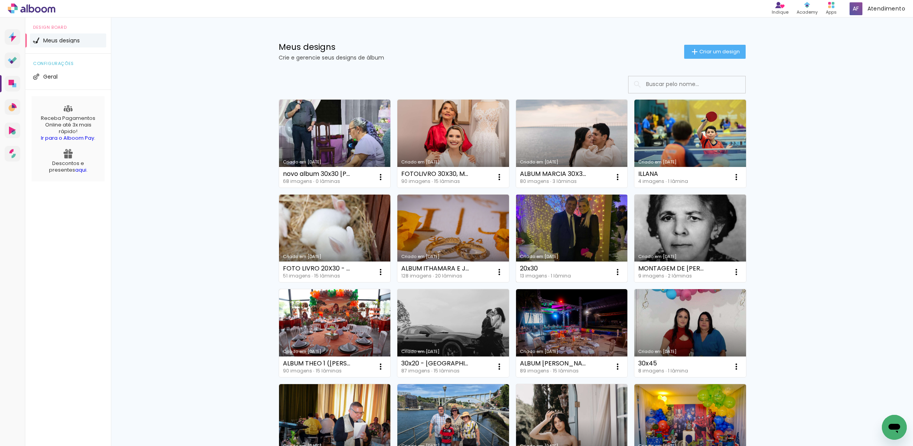
scroll to position [58, 0]
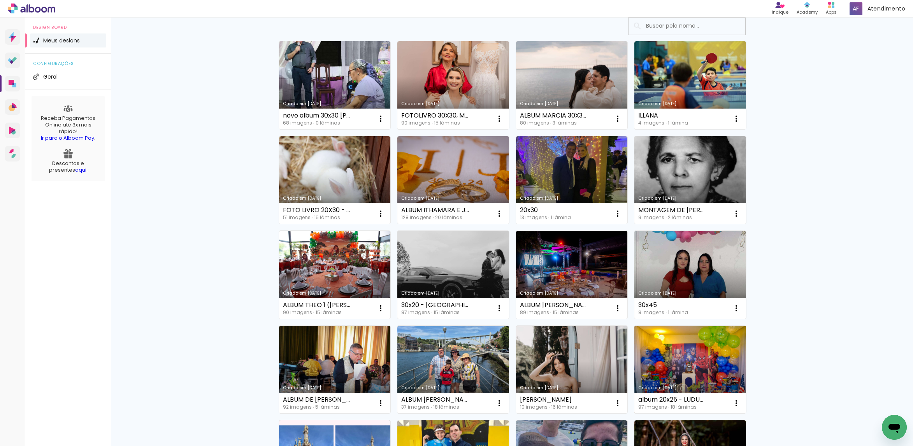
click at [638, 404] on div "album 20x25 - LUDUVINA - EVENTOS 97 imagens ∙ 18 lâminas" at bounding box center [672, 403] width 68 height 13
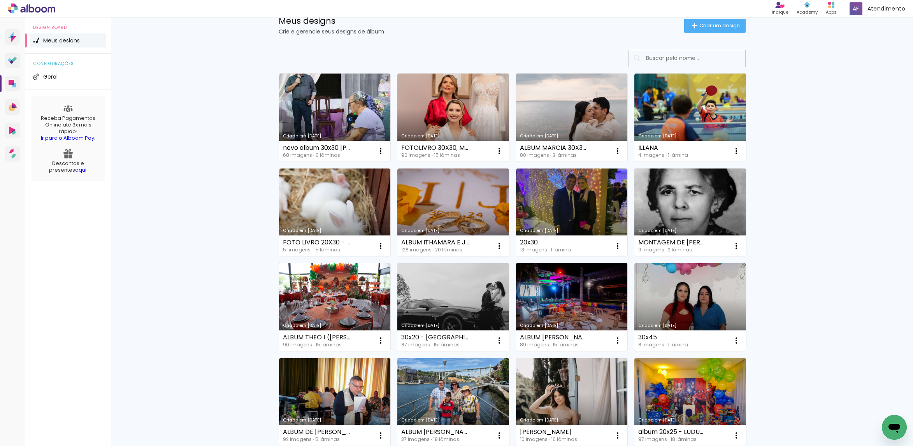
scroll to position [0, 0]
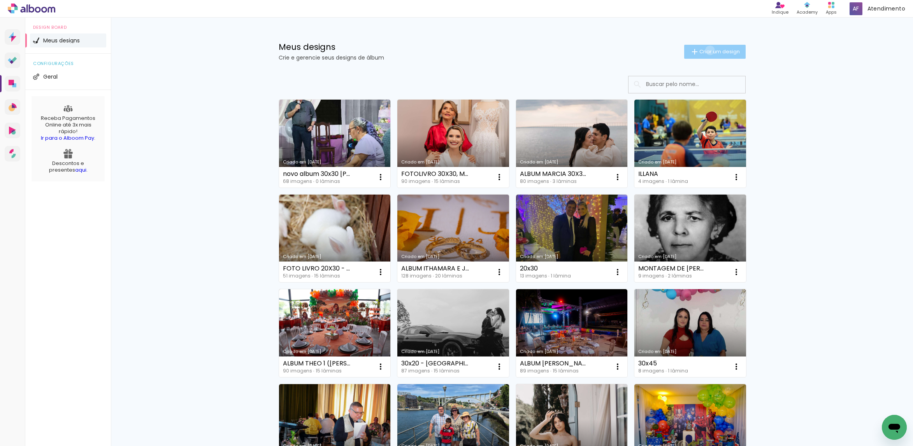
click at [704, 50] on span "Criar um design" at bounding box center [719, 51] width 40 height 5
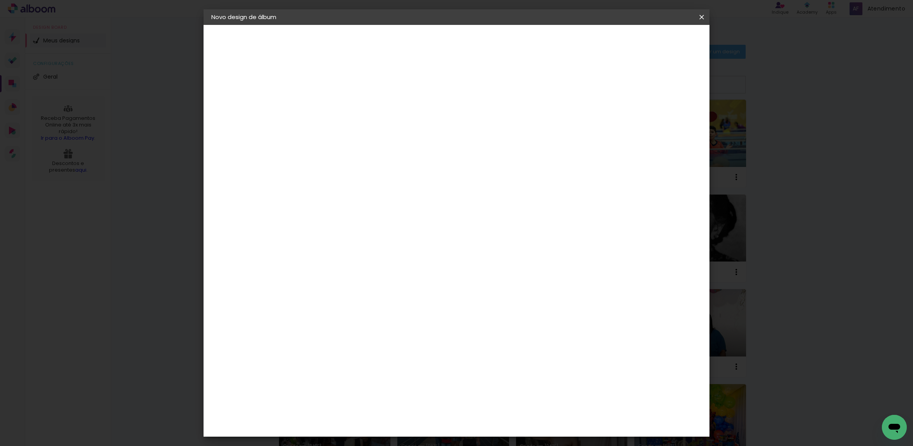
click at [339, 105] on input at bounding box center [339, 104] width 0 height 12
click at [0, 0] on header "Novo design de álbum" at bounding box center [0, 0] width 0 height 0
click at [0, 0] on paper-icon-button at bounding box center [0, 0] width 0 height 0
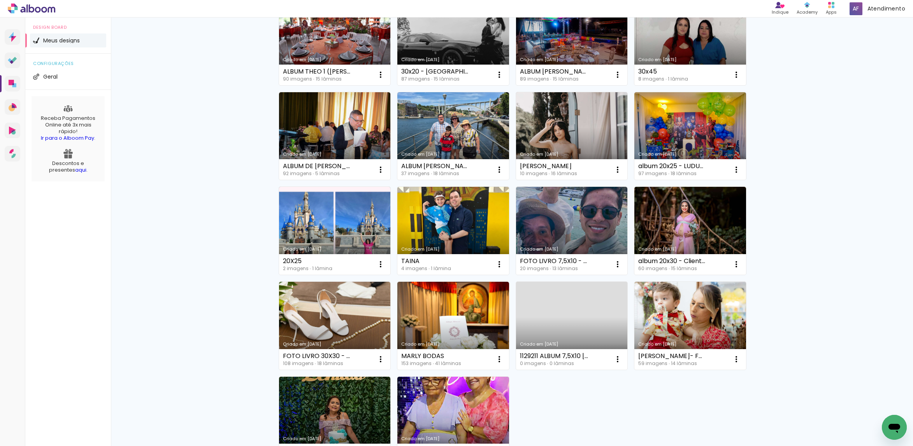
scroll to position [350, 0]
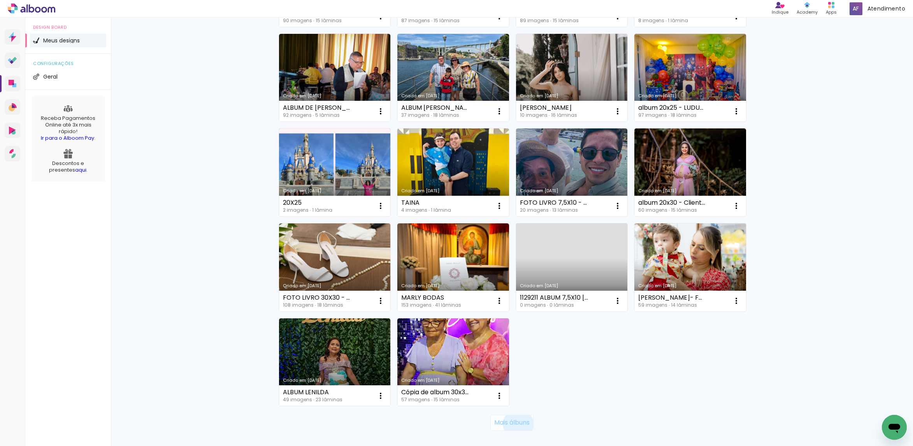
click at [0, 0] on slot "Mais álbuns" at bounding box center [0, 0] width 0 height 0
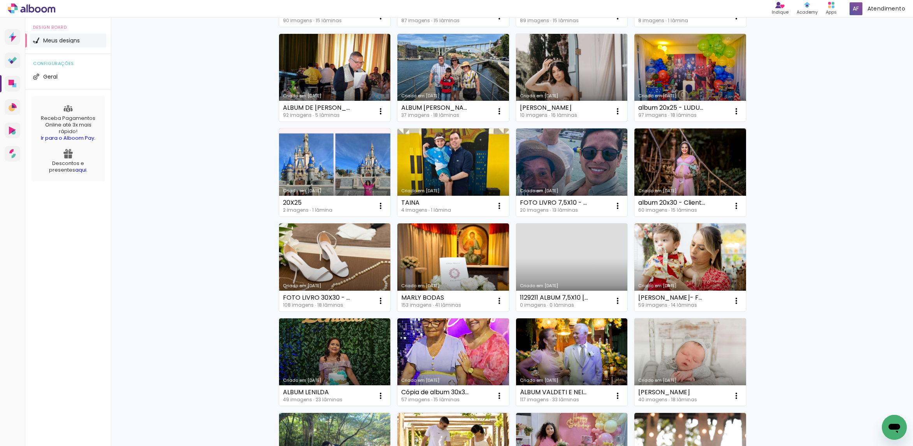
click at [565, 74] on link "Criado em [DATE]" at bounding box center [572, 78] width 112 height 88
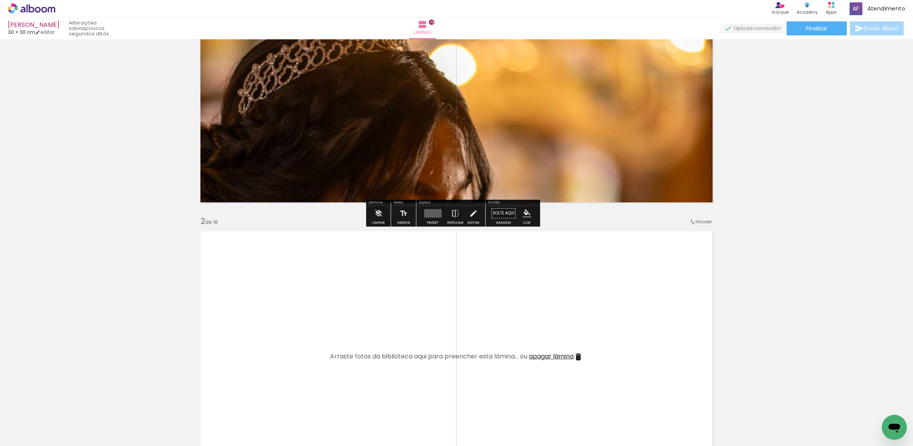
scroll to position [117, 0]
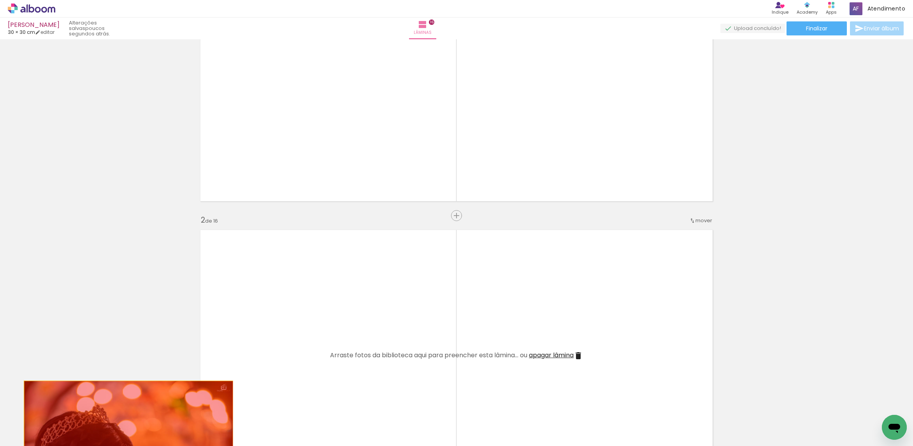
drag, startPoint x: 584, startPoint y: 168, endPoint x: 128, endPoint y: 432, distance: 526.2
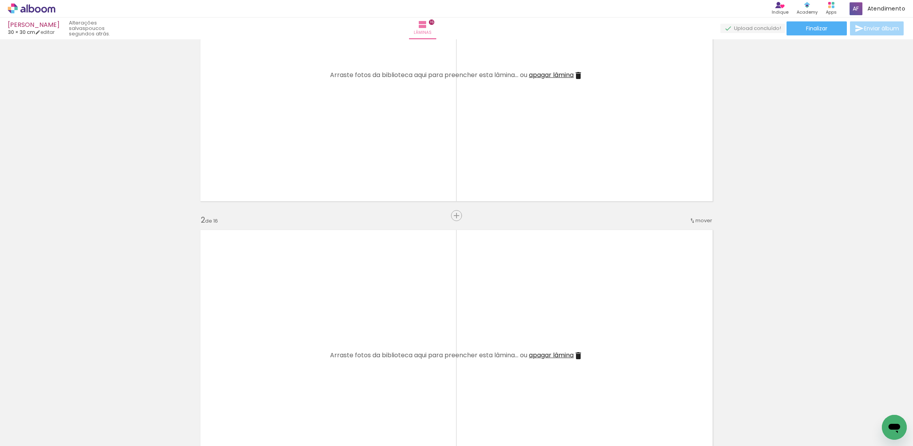
scroll to position [0, 0]
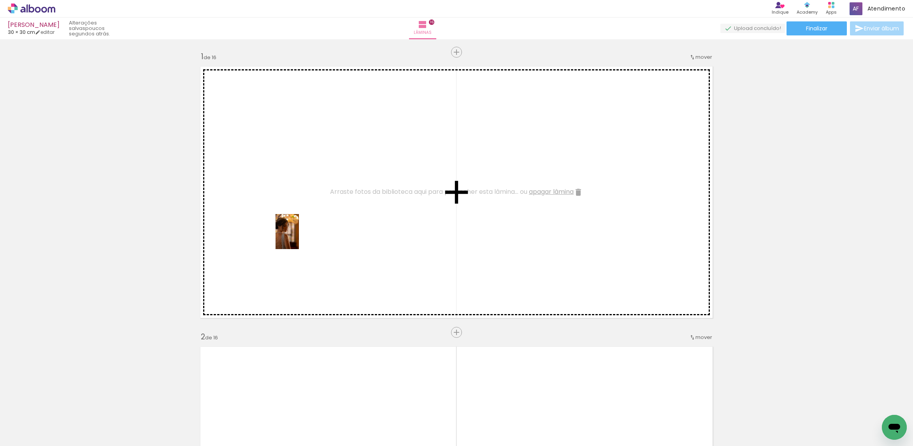
drag, startPoint x: 75, startPoint y: 417, endPoint x: 302, endPoint y: 235, distance: 290.9
click at [302, 235] on quentale-workspace at bounding box center [456, 223] width 913 height 446
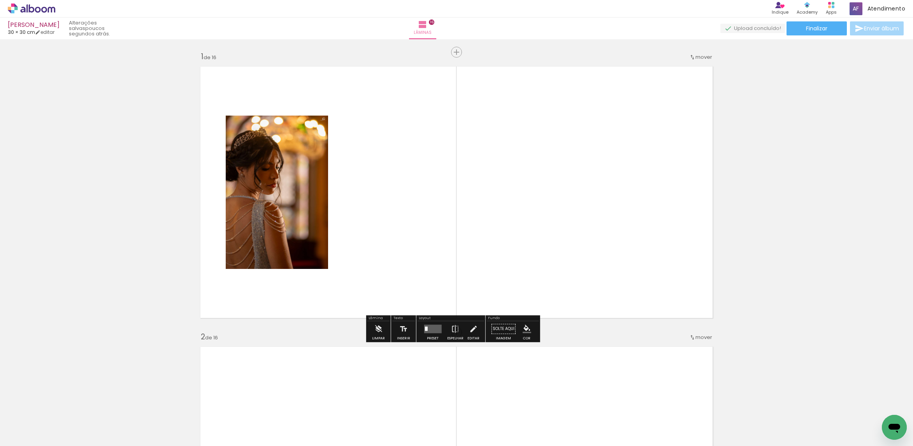
click at [424, 326] on quentale-layouter at bounding box center [433, 329] width 18 height 9
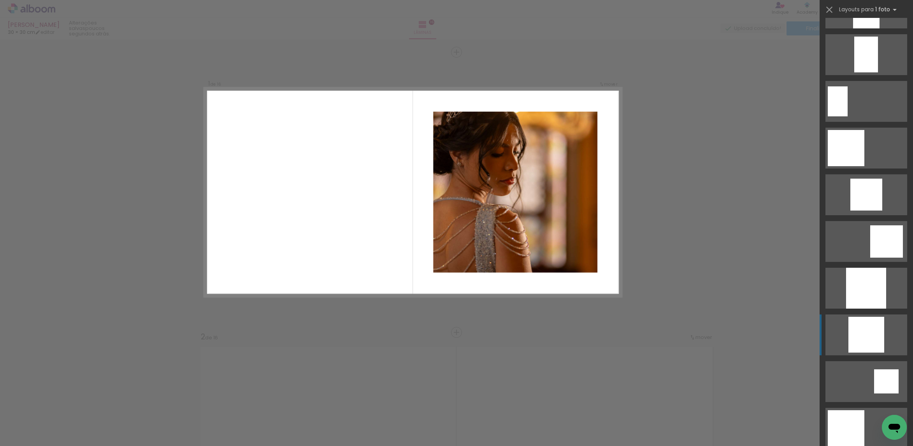
scroll to position [467, 0]
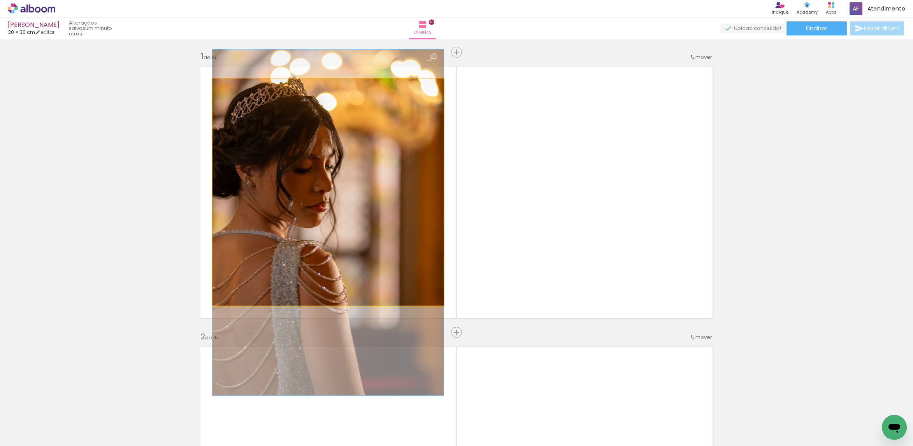
drag, startPoint x: 352, startPoint y: 160, endPoint x: 347, endPoint y: 190, distance: 30.8
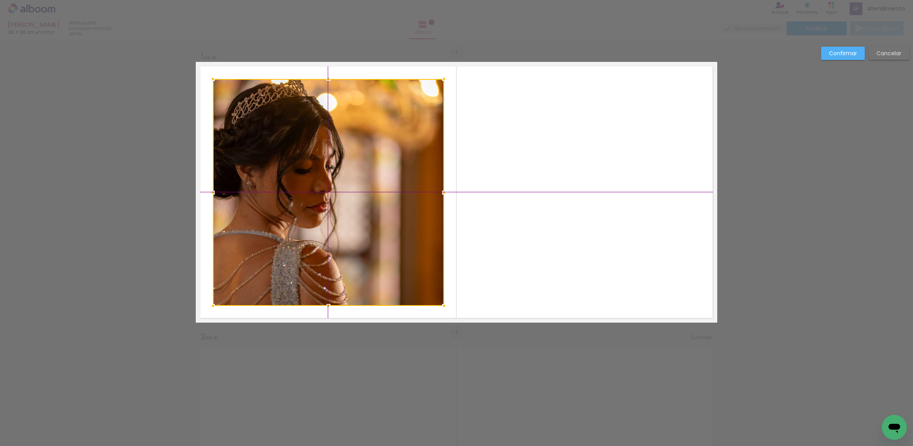
drag, startPoint x: 345, startPoint y: 186, endPoint x: 342, endPoint y: 191, distance: 6.4
click at [342, 191] on div at bounding box center [328, 192] width 231 height 227
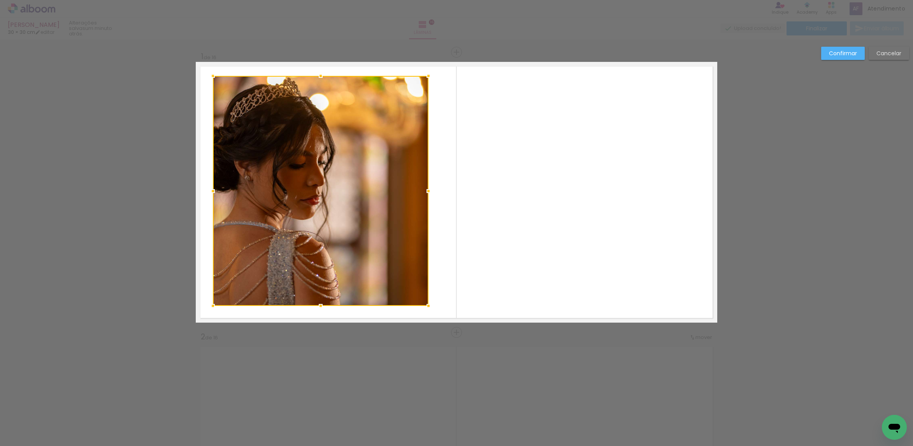
drag, startPoint x: 429, startPoint y: 73, endPoint x: 424, endPoint y: 70, distance: 5.4
click at [424, 70] on div at bounding box center [429, 76] width 16 height 16
click at [398, 119] on quentale-photo at bounding box center [321, 191] width 216 height 230
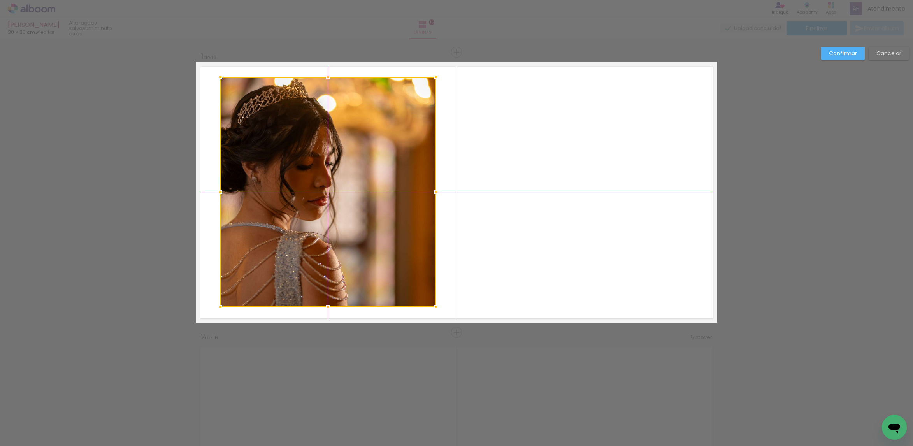
drag, startPoint x: 385, startPoint y: 179, endPoint x: 390, endPoint y: 177, distance: 4.8
click at [390, 177] on div at bounding box center [328, 192] width 216 height 230
click at [0, 0] on slot "Confirmar" at bounding box center [0, 0] width 0 height 0
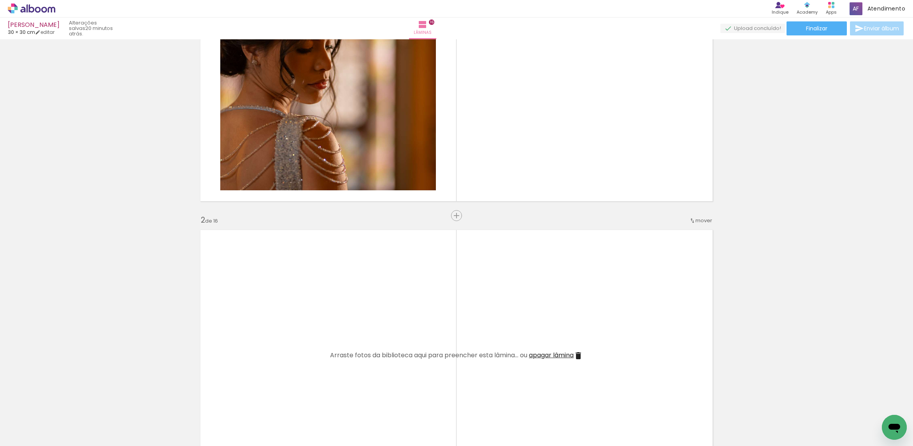
scroll to position [175, 0]
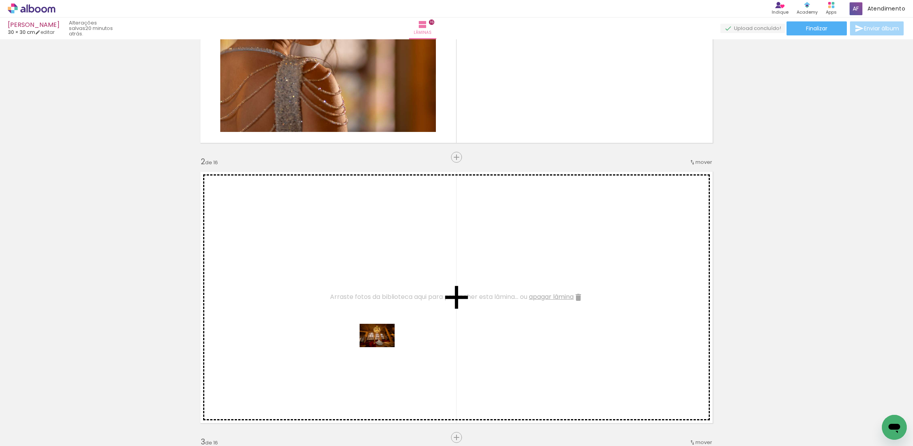
drag, startPoint x: 134, startPoint y: 425, endPoint x: 384, endPoint y: 346, distance: 262.1
click at [384, 346] on quentale-workspace at bounding box center [456, 223] width 913 height 446
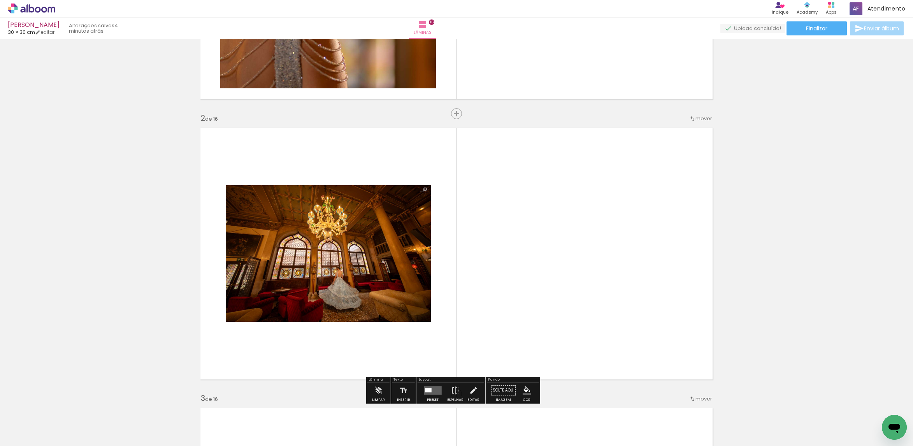
scroll to position [292, 0]
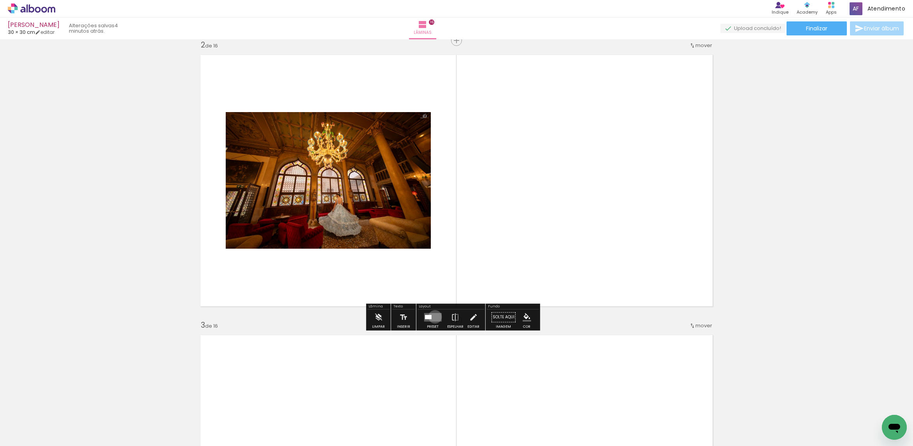
click at [433, 317] on quentale-layouter at bounding box center [433, 317] width 18 height 9
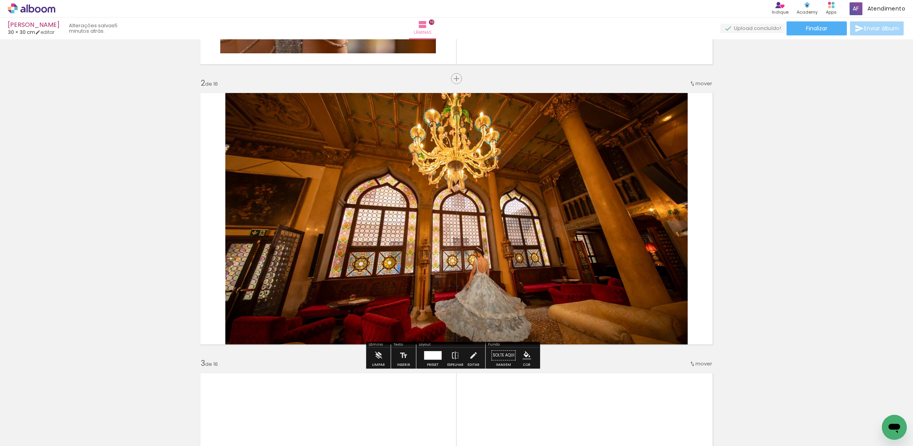
click at [622, 207] on quentale-photo at bounding box center [456, 218] width 462 height 261
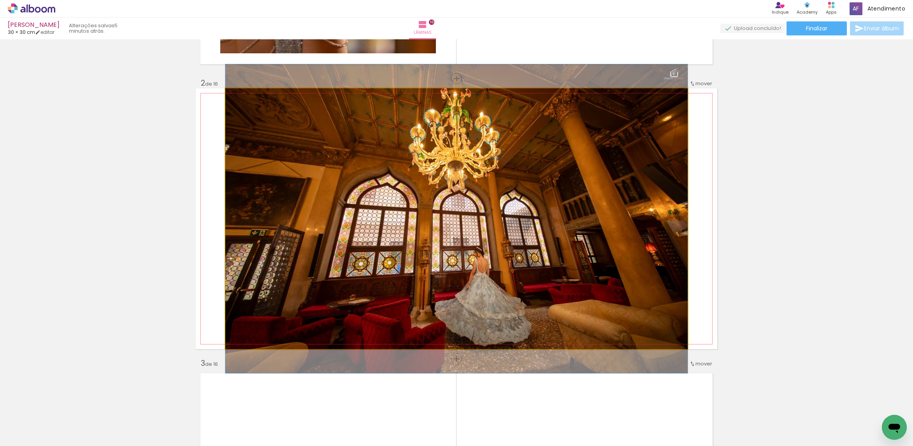
click at [622, 207] on quentale-photo at bounding box center [456, 218] width 462 height 261
click at [0, 0] on div at bounding box center [0, 0] width 0 height 0
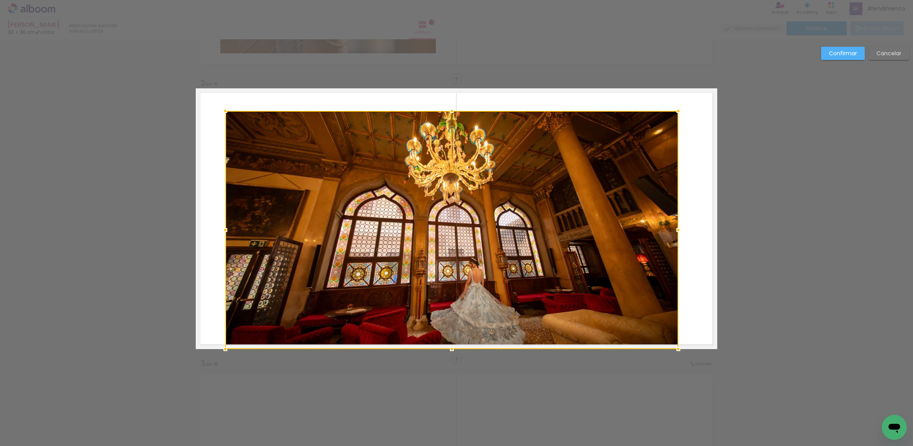
drag, startPoint x: 684, startPoint y: 89, endPoint x: 677, endPoint y: 114, distance: 25.8
click at [677, 114] on div at bounding box center [678, 111] width 16 height 16
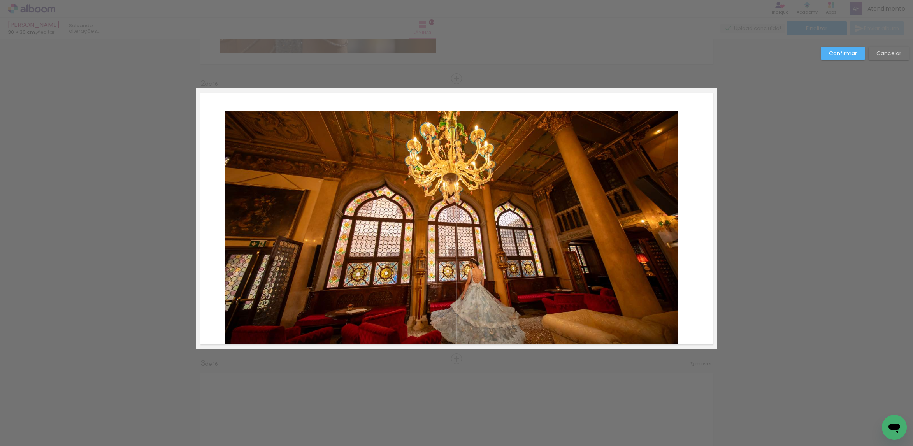
click at [647, 151] on quentale-photo at bounding box center [451, 230] width 453 height 238
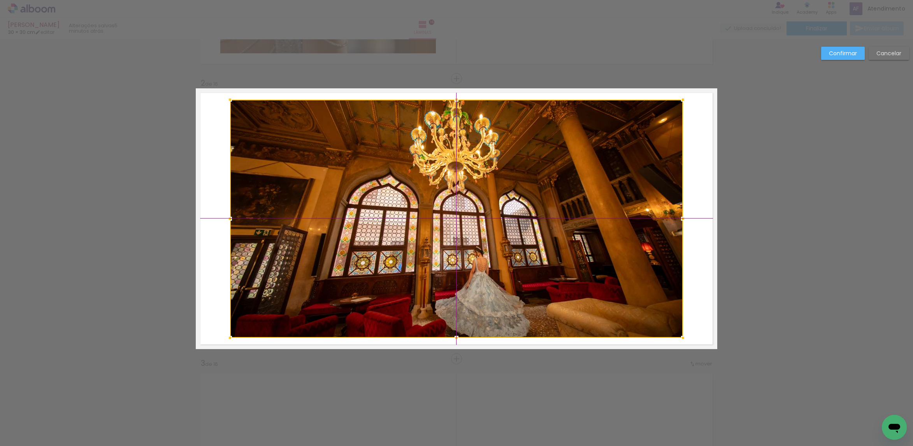
drag, startPoint x: 647, startPoint y: 177, endPoint x: 653, endPoint y: 163, distance: 14.5
click at [653, 163] on div at bounding box center [456, 219] width 453 height 238
drag, startPoint x: 663, startPoint y: 177, endPoint x: 708, endPoint y: 204, distance: 51.8
click at [663, 177] on div at bounding box center [456, 219] width 453 height 238
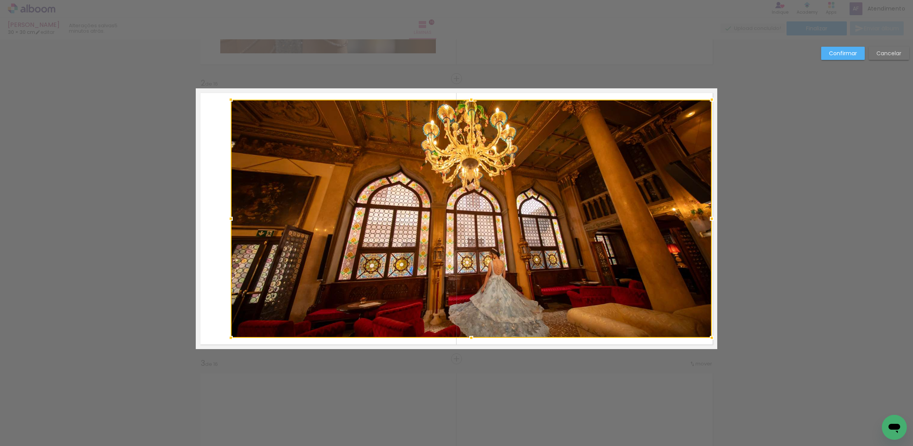
drag, startPoint x: 688, startPoint y: 219, endPoint x: 702, endPoint y: 219, distance: 13.6
click at [704, 219] on div at bounding box center [712, 219] width 16 height 16
click at [611, 214] on div at bounding box center [471, 219] width 481 height 238
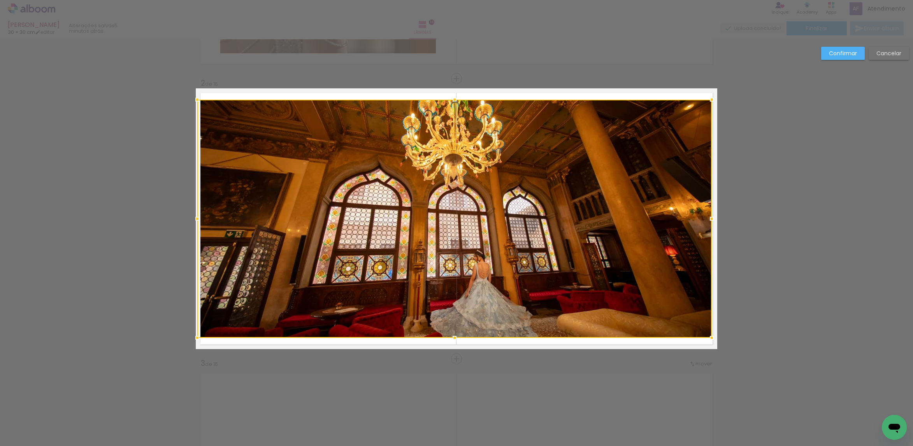
drag, startPoint x: 225, startPoint y: 221, endPoint x: 215, endPoint y: 225, distance: 10.6
click at [195, 225] on div at bounding box center [198, 219] width 16 height 16
click at [405, 221] on div at bounding box center [454, 219] width 514 height 238
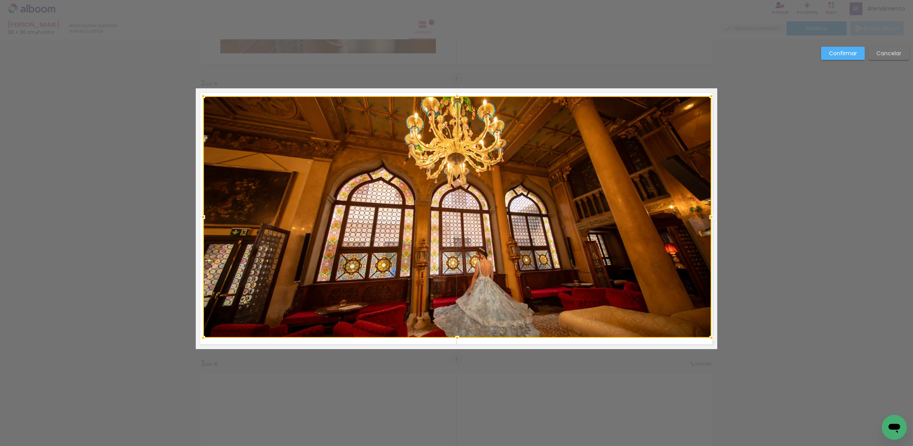
drag, startPoint x: 195, startPoint y: 104, endPoint x: 265, endPoint y: 153, distance: 85.2
click at [198, 100] on div at bounding box center [203, 96] width 16 height 16
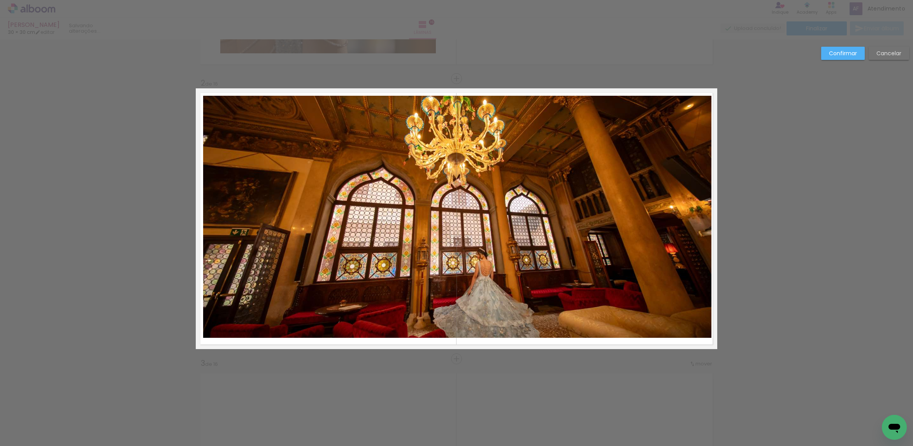
click at [410, 221] on quentale-photo at bounding box center [457, 217] width 508 height 242
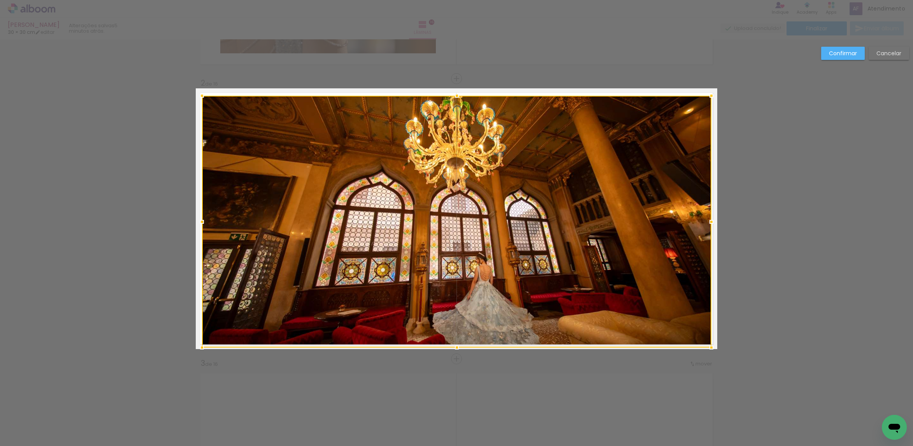
drag, startPoint x: 202, startPoint y: 339, endPoint x: 205, endPoint y: 345, distance: 6.3
click at [201, 347] on div at bounding box center [202, 348] width 16 height 16
click at [433, 256] on div at bounding box center [456, 222] width 509 height 252
click at [826, 58] on paper-button "Confirmar" at bounding box center [843, 53] width 44 height 13
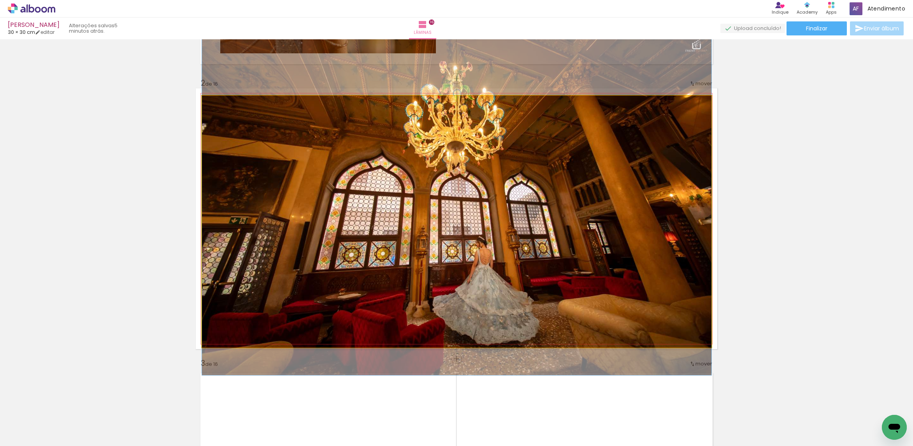
drag, startPoint x: 555, startPoint y: 200, endPoint x: 554, endPoint y: 183, distance: 16.4
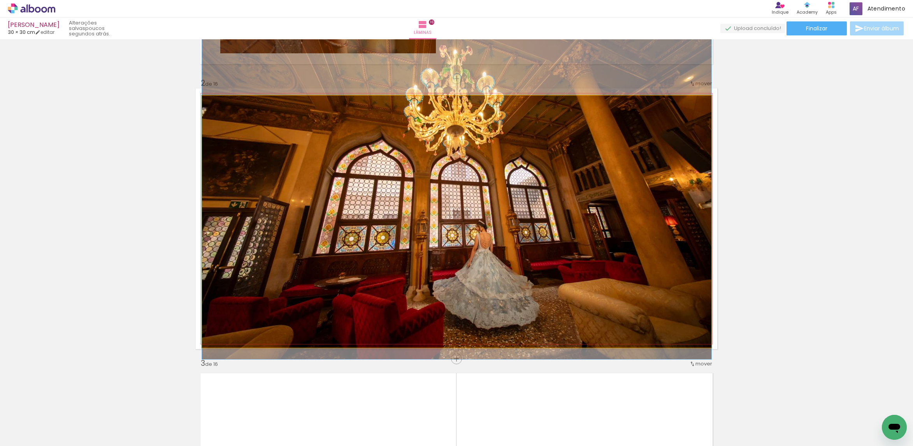
drag, startPoint x: 532, startPoint y: 265, endPoint x: 534, endPoint y: 254, distance: 10.6
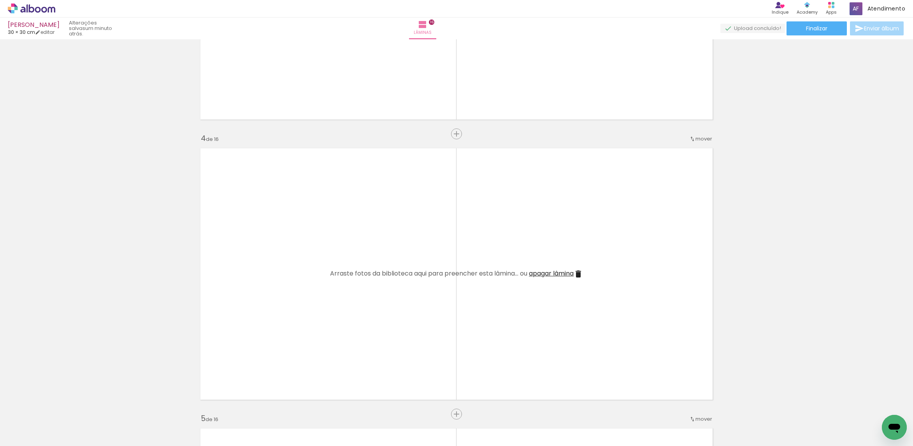
scroll to position [779, 0]
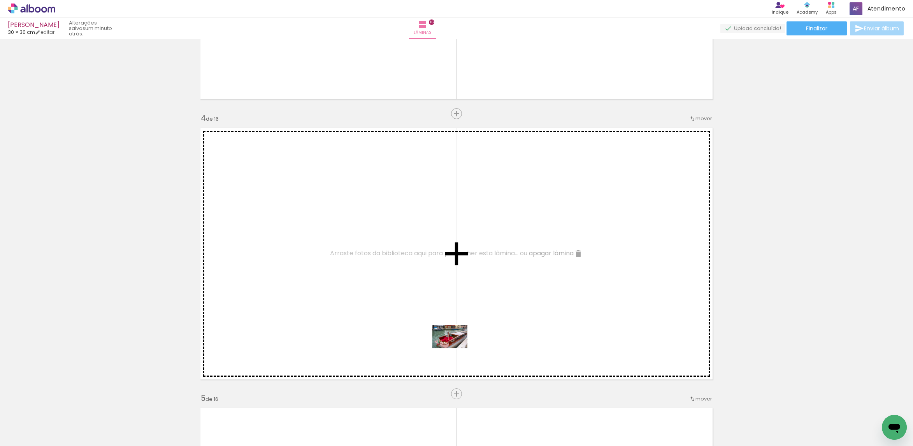
drag, startPoint x: 430, startPoint y: 425, endPoint x: 456, endPoint y: 348, distance: 81.0
click at [456, 348] on quentale-workspace at bounding box center [456, 223] width 913 height 446
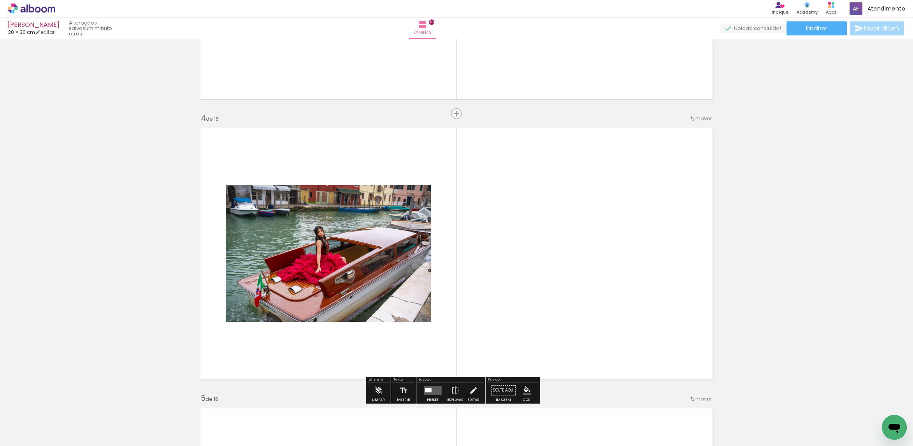
click at [425, 390] on div at bounding box center [428, 390] width 7 height 4
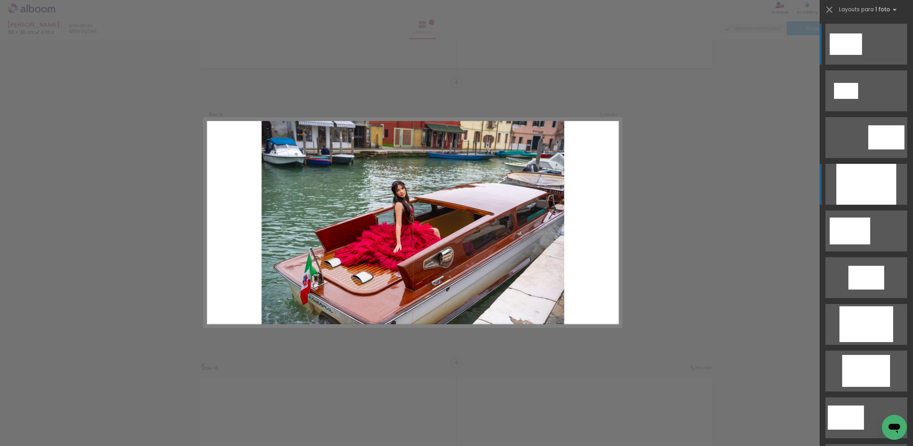
scroll to position [814, 0]
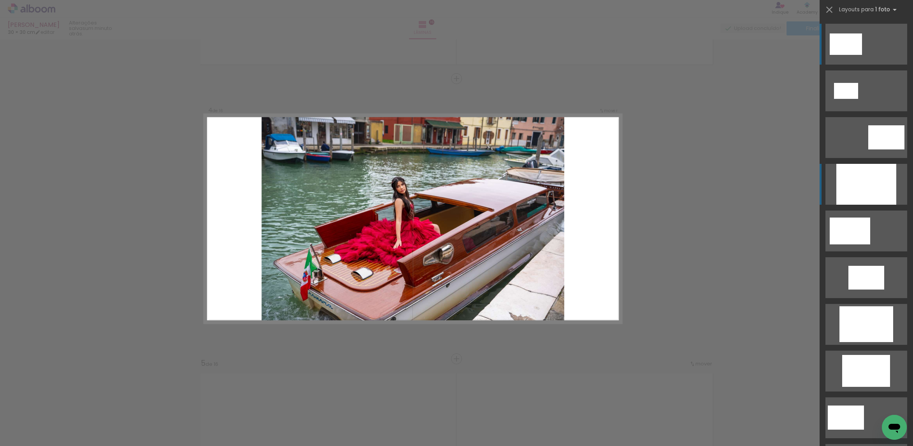
click at [888, 192] on div at bounding box center [866, 184] width 60 height 41
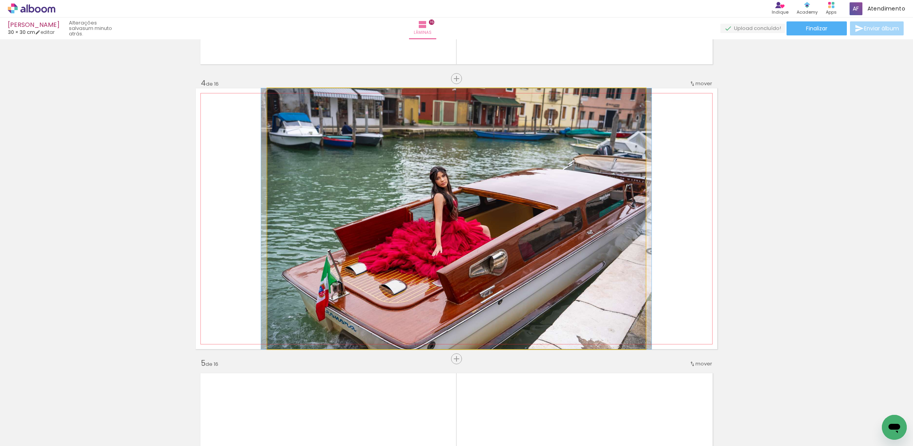
click at [567, 186] on quentale-photo at bounding box center [456, 218] width 378 height 261
click at [0, 0] on div at bounding box center [0, 0] width 0 height 0
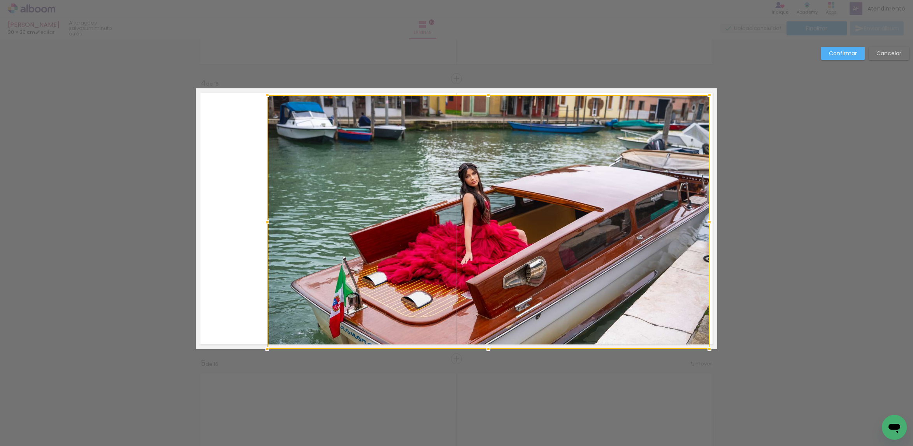
drag, startPoint x: 654, startPoint y: 98, endPoint x: 705, endPoint y: 93, distance: 51.6
click at [705, 93] on div at bounding box center [710, 95] width 16 height 16
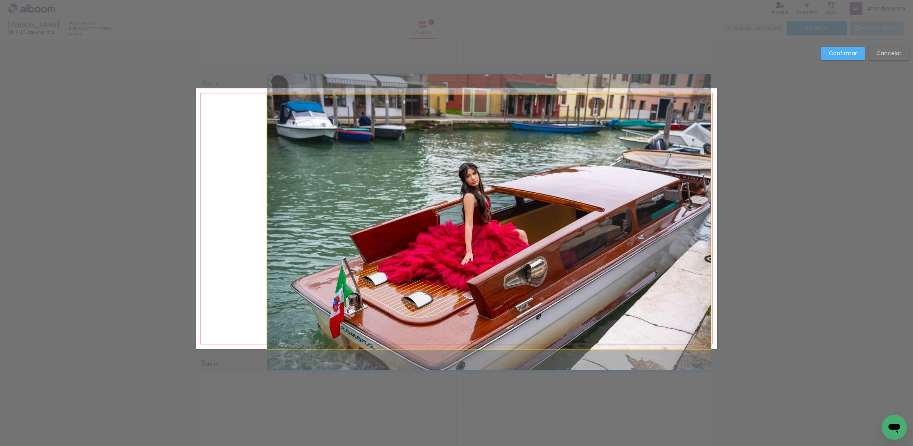
click at [383, 257] on quentale-photo at bounding box center [488, 222] width 443 height 254
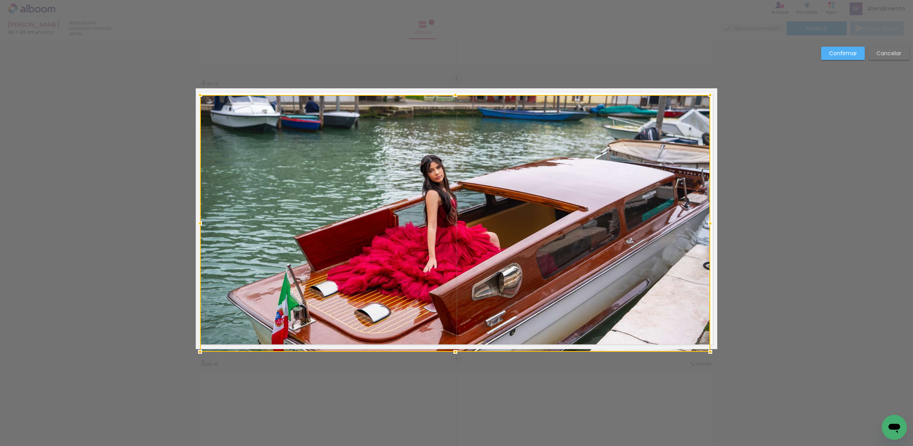
drag, startPoint x: 258, startPoint y: 346, endPoint x: 187, endPoint y: 348, distance: 71.6
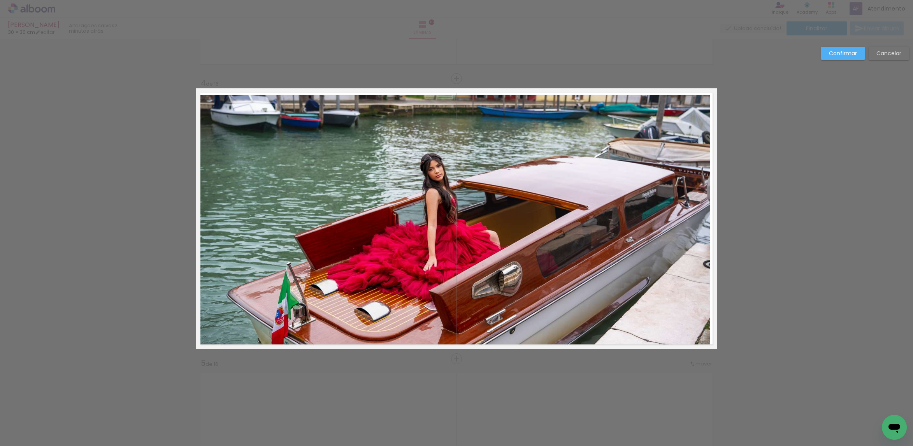
click at [0, 0] on slot "Confirmar" at bounding box center [0, 0] width 0 height 0
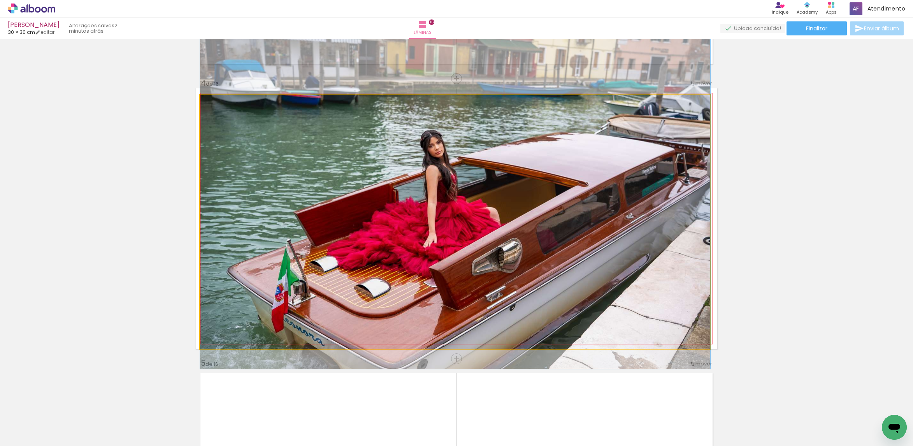
drag, startPoint x: 541, startPoint y: 183, endPoint x: 543, endPoint y: 159, distance: 23.5
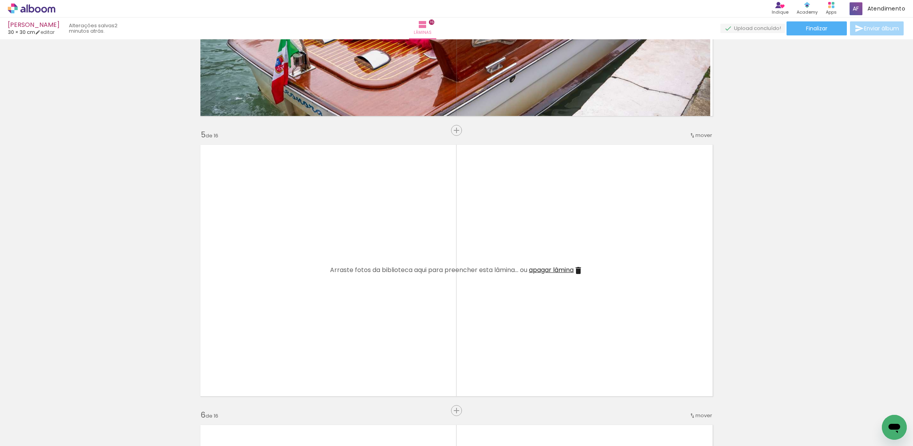
scroll to position [1048, 0]
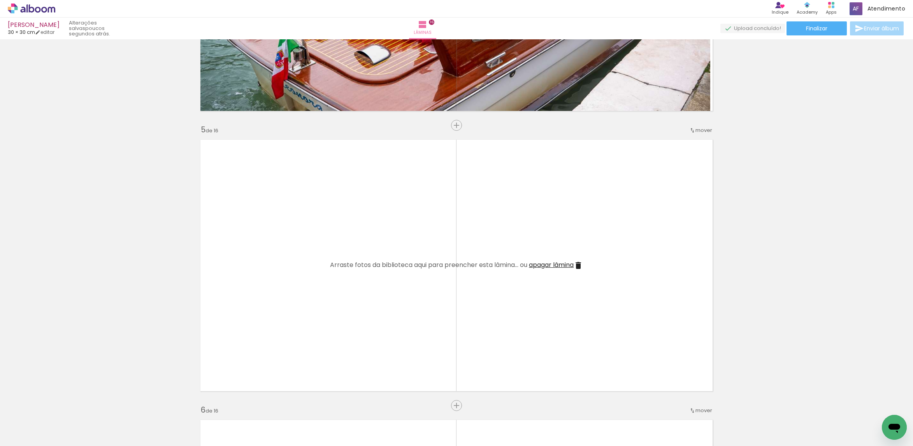
click at [38, 432] on span "Adicionar Fotos" at bounding box center [27, 435] width 23 height 9
click at [0, 0] on input "file" at bounding box center [0, 0] width 0 height 0
click at [20, 432] on span "Adicionar Fotos" at bounding box center [27, 435] width 23 height 9
click at [0, 0] on input "file" at bounding box center [0, 0] width 0 height 0
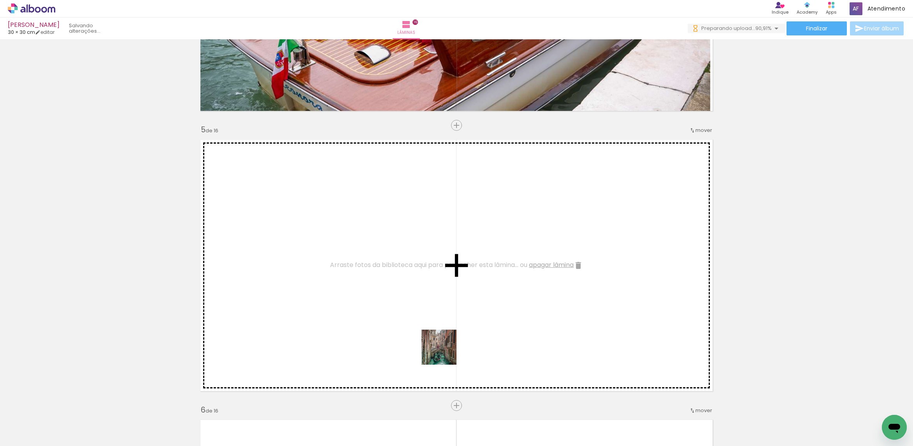
drag, startPoint x: 419, startPoint y: 424, endPoint x: 445, endPoint y: 353, distance: 75.7
click at [445, 353] on quentale-workspace at bounding box center [456, 223] width 913 height 446
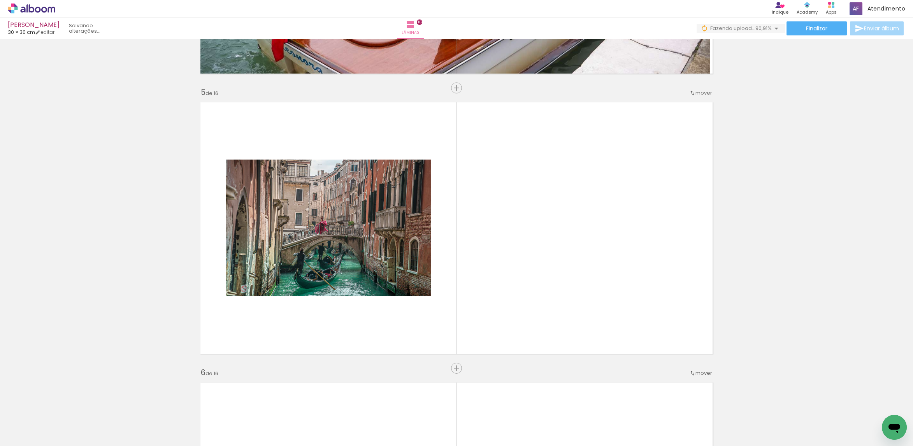
scroll to position [1106, 0]
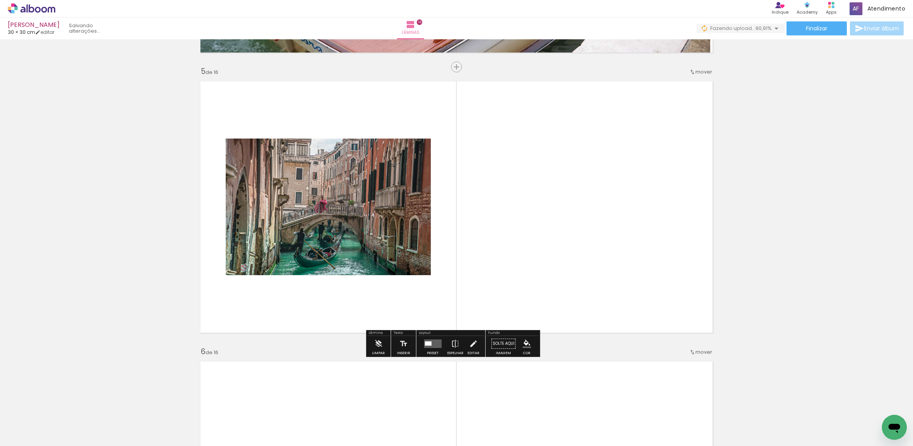
click at [425, 341] on div at bounding box center [428, 343] width 7 height 4
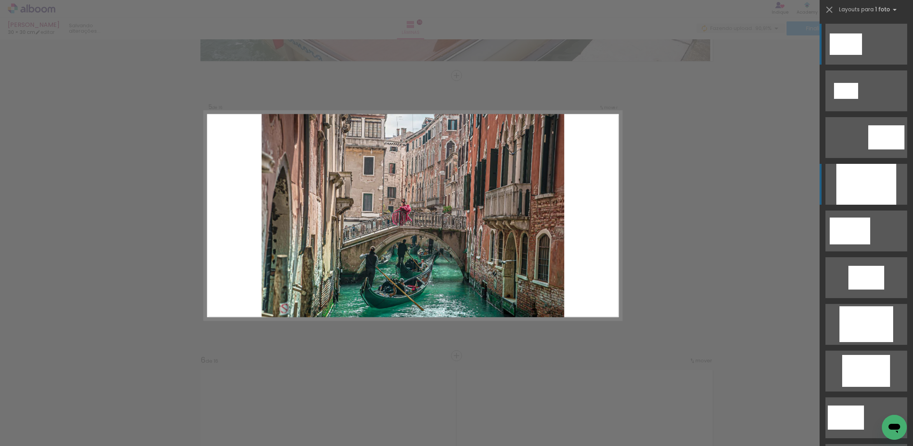
scroll to position [1094, 0]
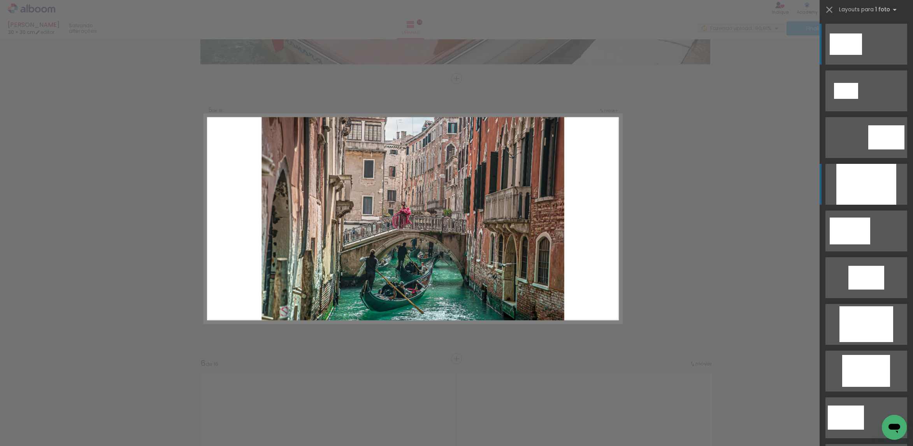
click at [873, 193] on div at bounding box center [866, 184] width 60 height 41
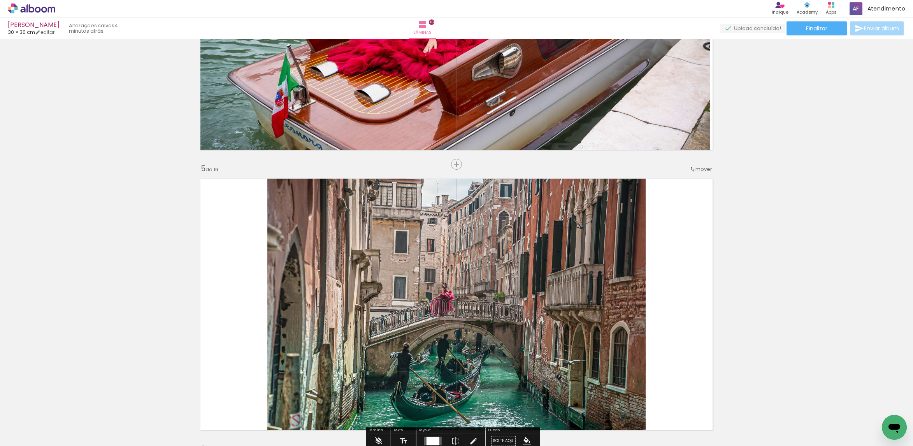
scroll to position [1036, 0]
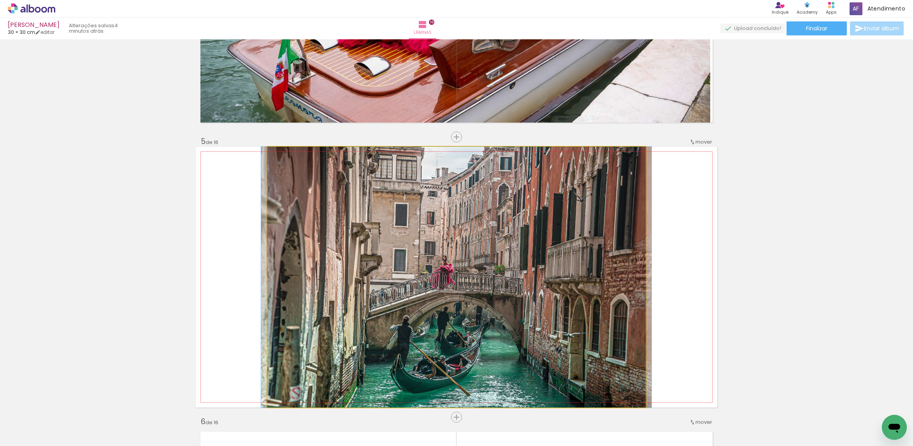
click at [518, 261] on quentale-photo at bounding box center [456, 277] width 378 height 261
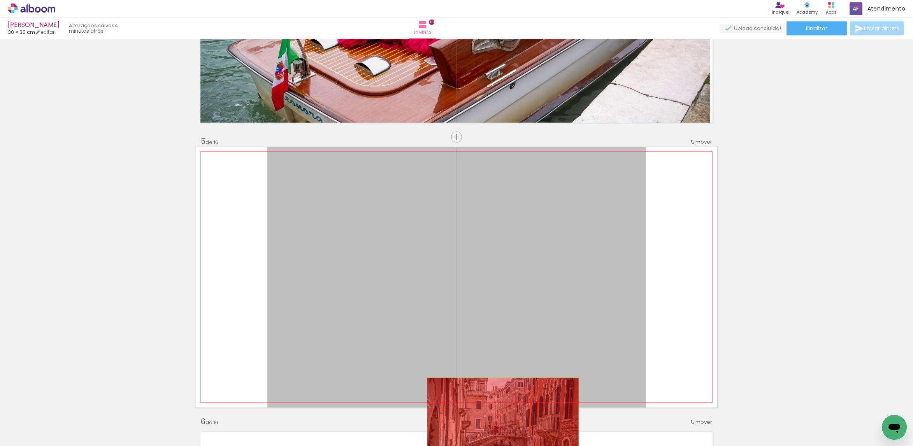
drag, startPoint x: 505, startPoint y: 302, endPoint x: 495, endPoint y: 434, distance: 132.3
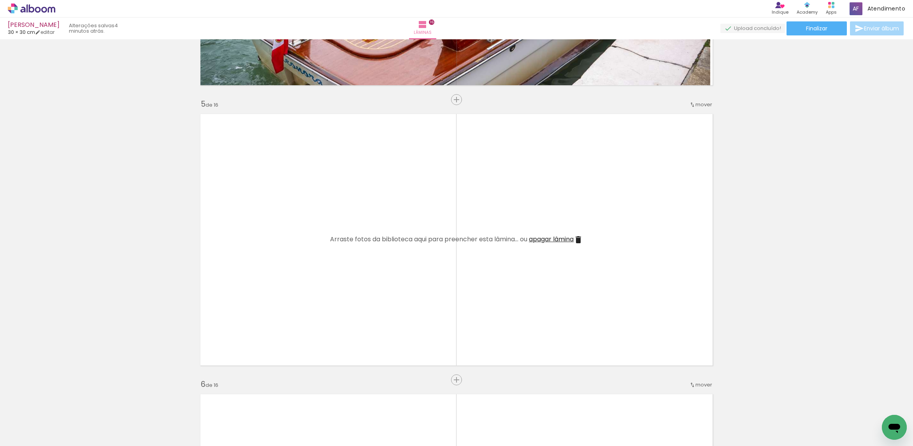
scroll to position [1094, 0]
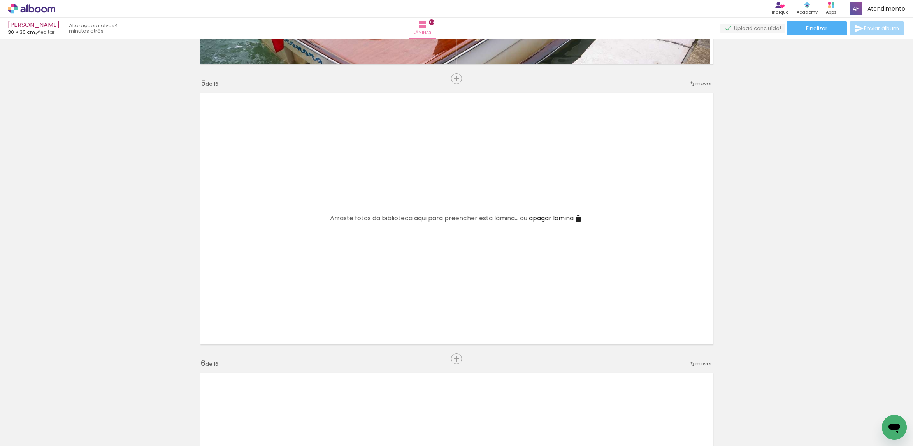
click at [28, 431] on span "Adicionar Fotos" at bounding box center [27, 435] width 23 height 9
click at [0, 0] on input "file" at bounding box center [0, 0] width 0 height 0
click at [35, 433] on span "Adicionar Fotos" at bounding box center [27, 435] width 23 height 9
click at [0, 0] on input "file" at bounding box center [0, 0] width 0 height 0
